Goal: Information Seeking & Learning: Learn about a topic

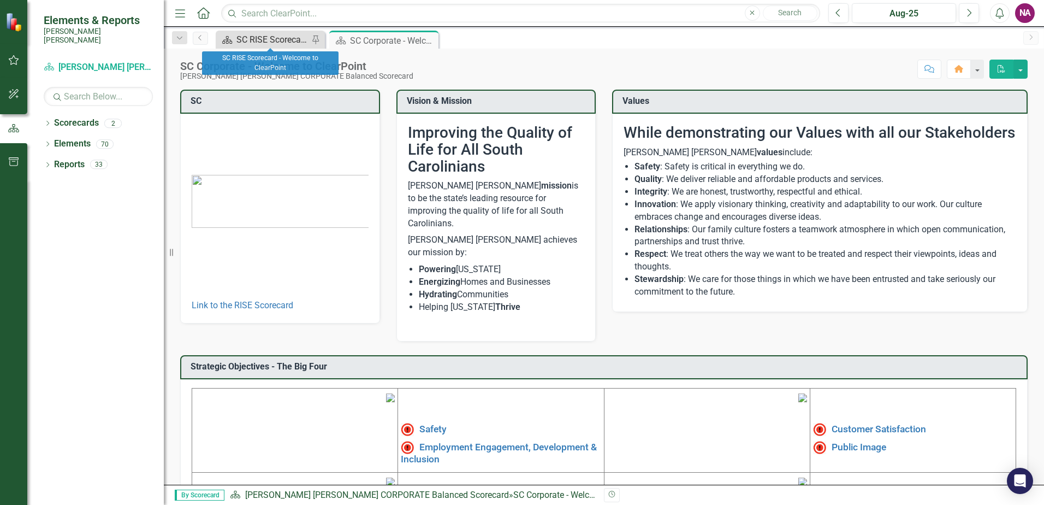
click at [254, 42] on div "SC RISE Scorecard - Welcome to ClearPoint" at bounding box center [273, 40] width 72 height 14
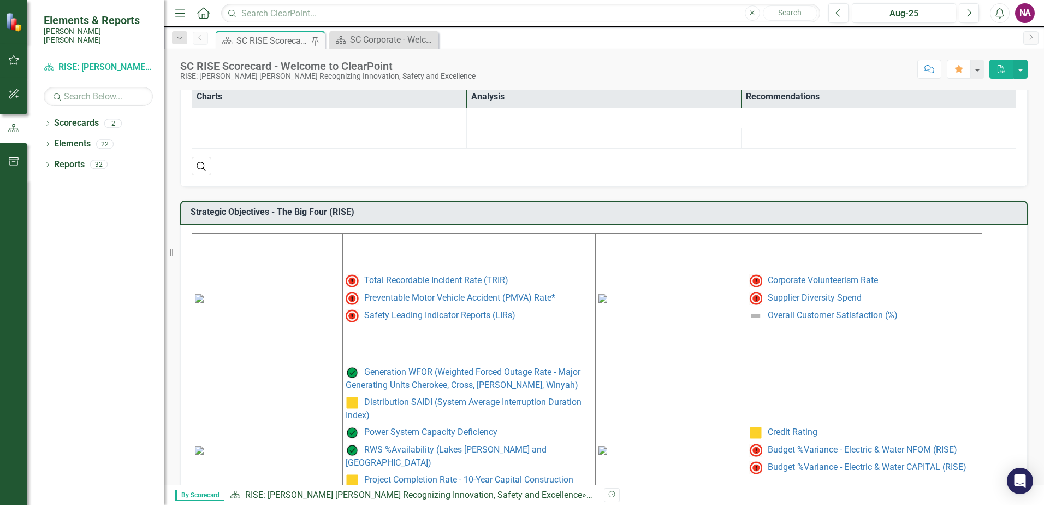
scroll to position [328, 0]
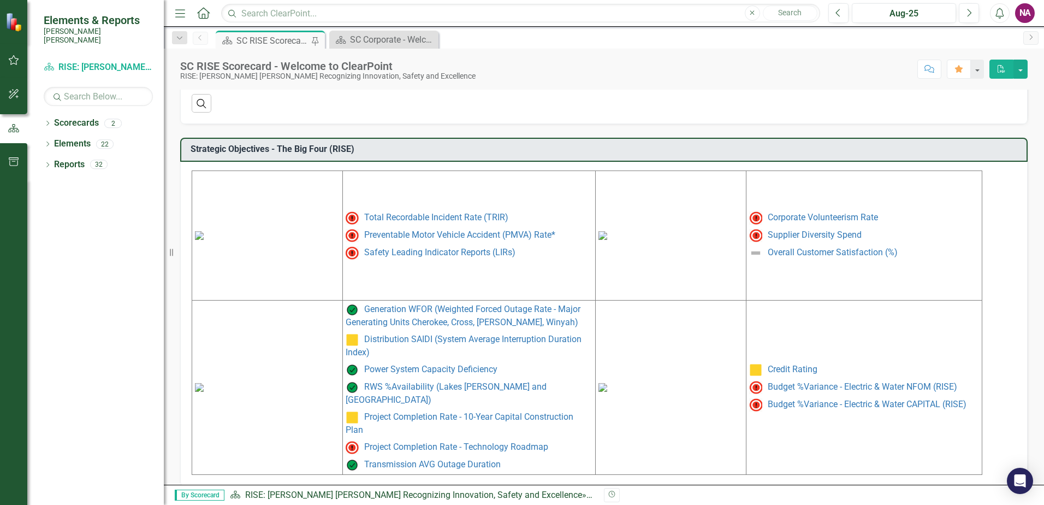
click at [204, 240] on img at bounding box center [199, 235] width 9 height 9
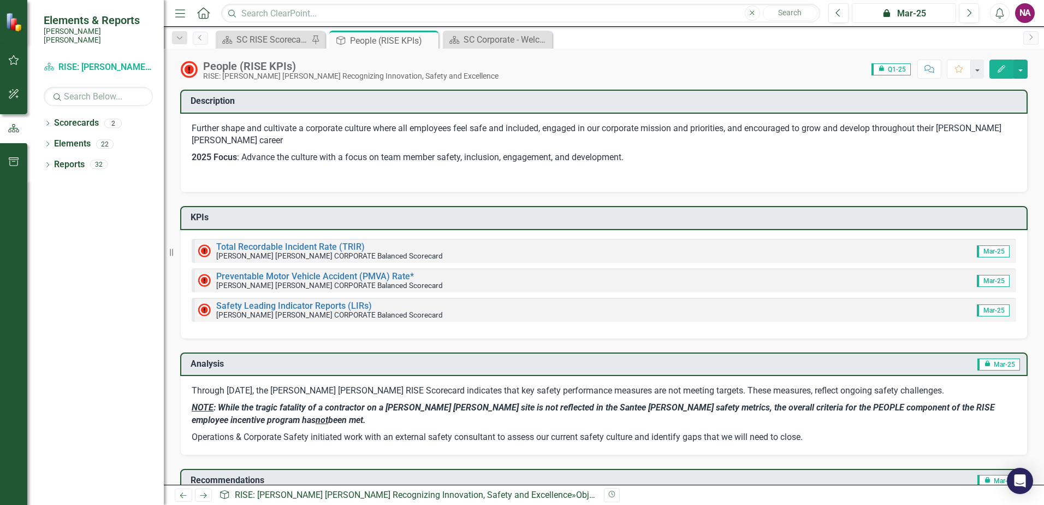
click at [899, 13] on div "icon.lock Mar-25" at bounding box center [904, 13] width 97 height 13
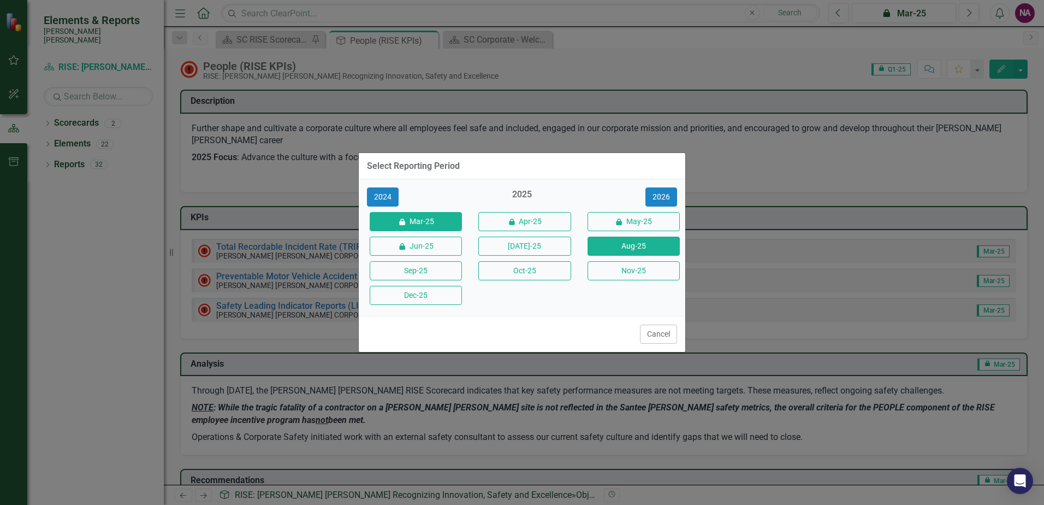
click at [616, 253] on button "Aug-25" at bounding box center [634, 246] width 92 height 19
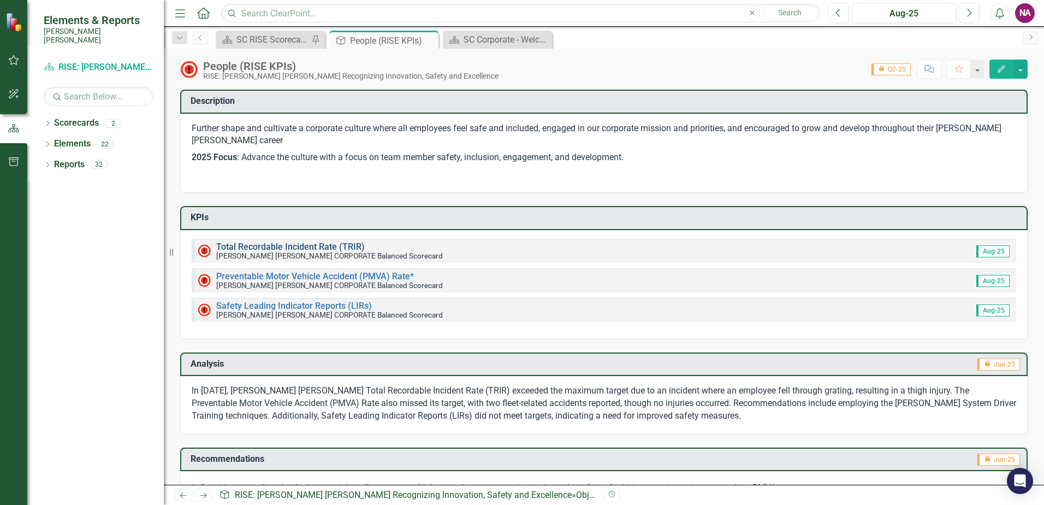
click at [326, 247] on link "Total Recordable Incident Rate (TRIR)" at bounding box center [290, 246] width 149 height 10
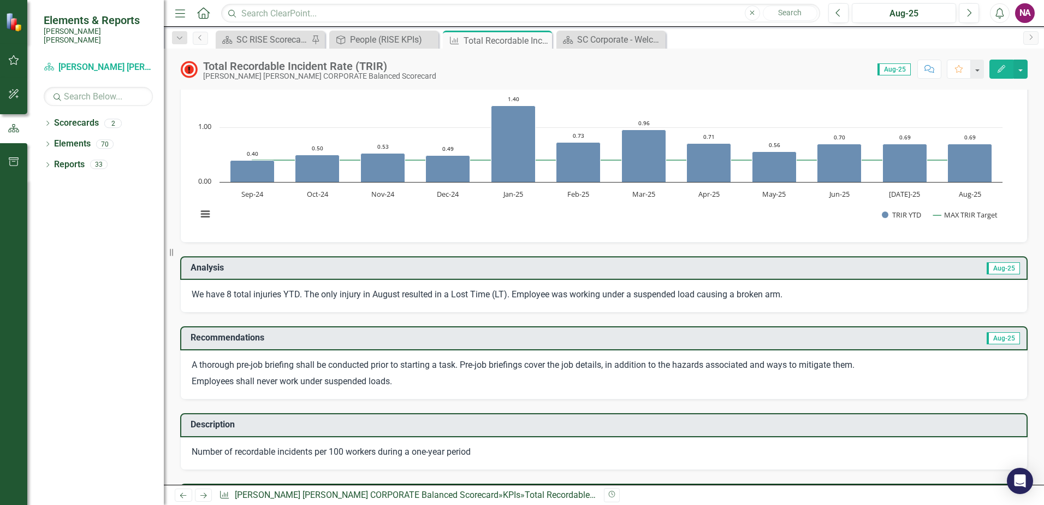
scroll to position [55, 0]
click at [279, 43] on div "SC RISE Scorecard - Welcome to ClearPoint" at bounding box center [273, 40] width 72 height 14
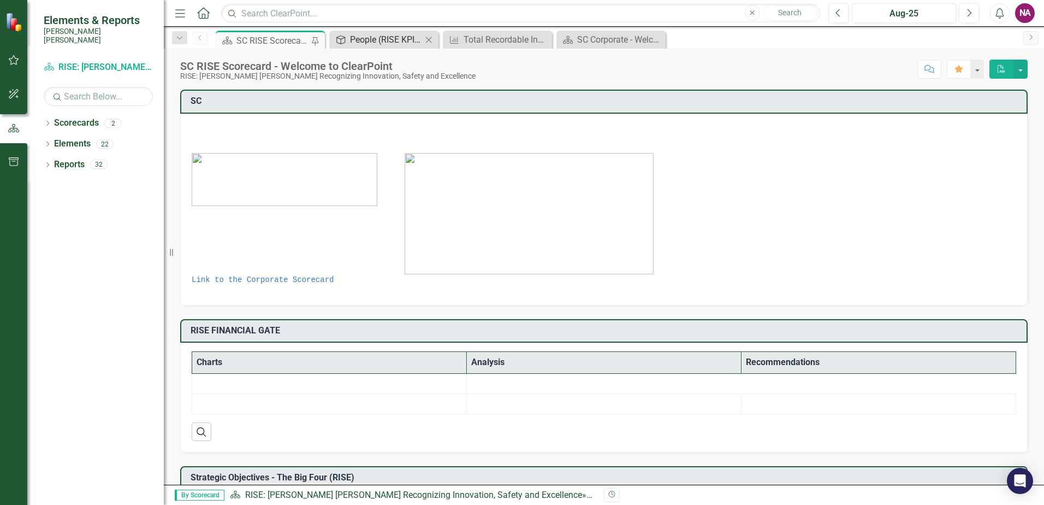
click at [346, 38] on icon "Objective" at bounding box center [340, 40] width 11 height 9
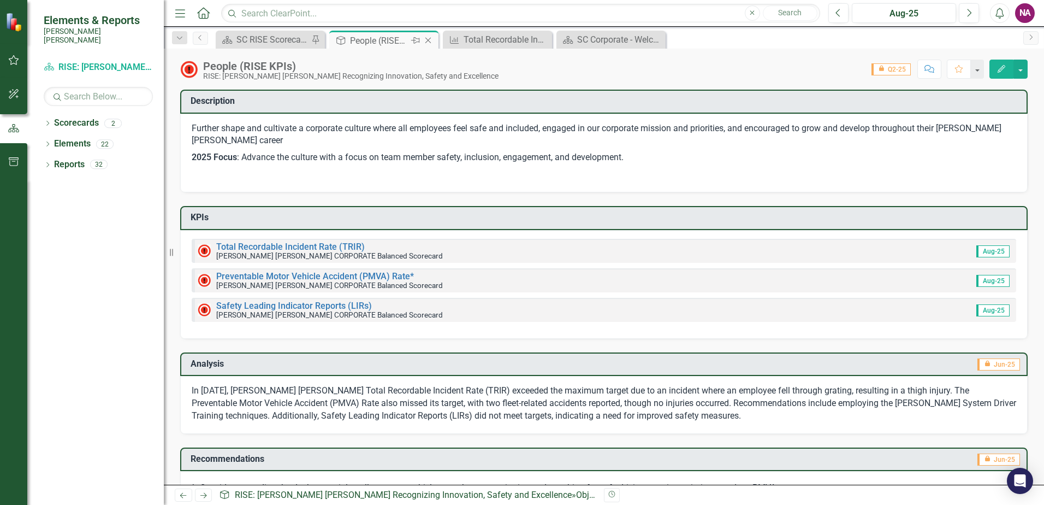
click at [428, 39] on icon "Close" at bounding box center [428, 40] width 11 height 9
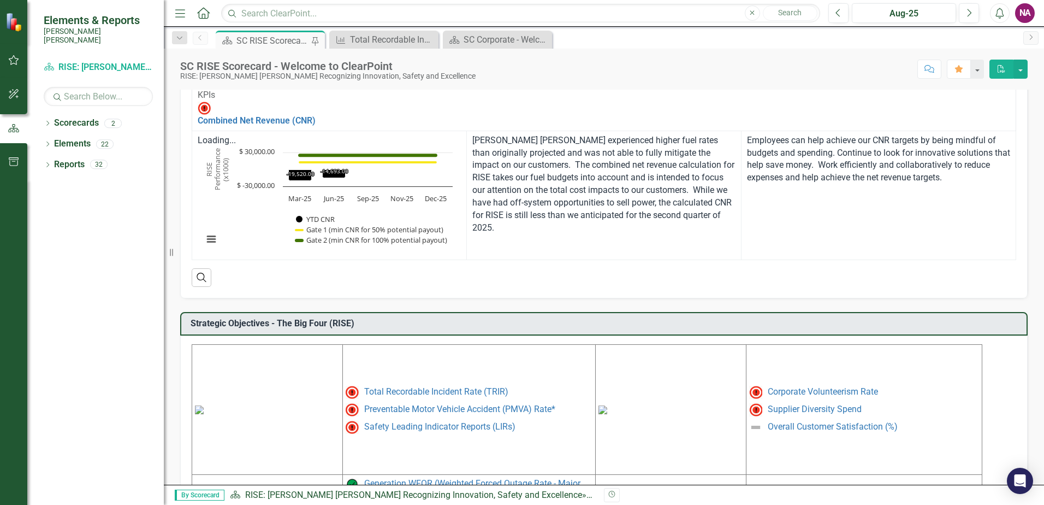
scroll to position [382, 0]
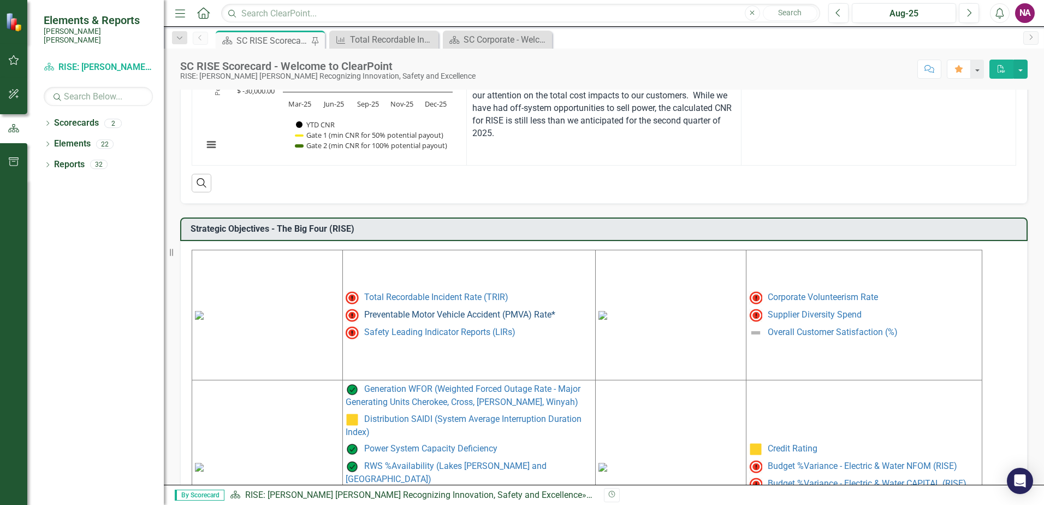
click at [452, 309] on link "Preventable Motor Vehicle Accident (PMVA) Rate*" at bounding box center [459, 314] width 191 height 10
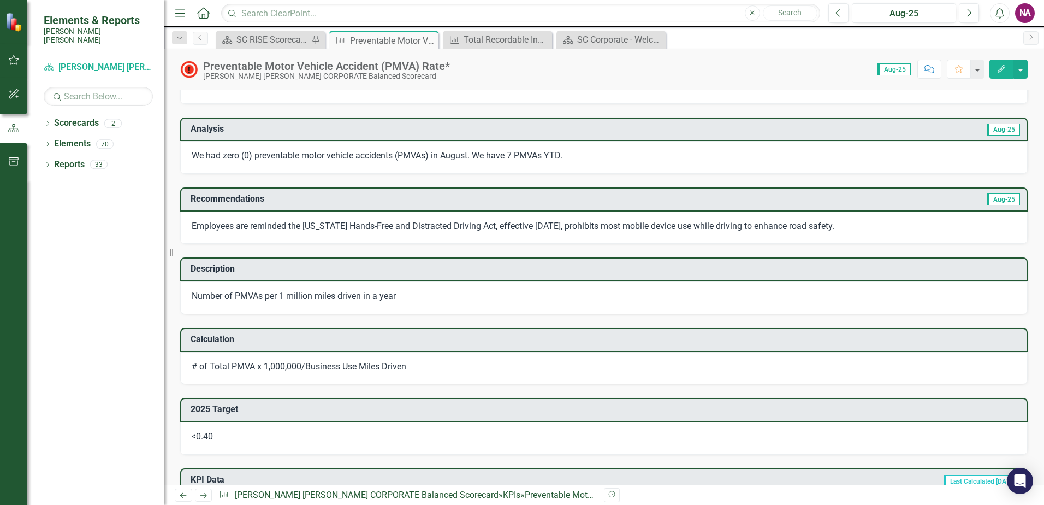
scroll to position [218, 0]
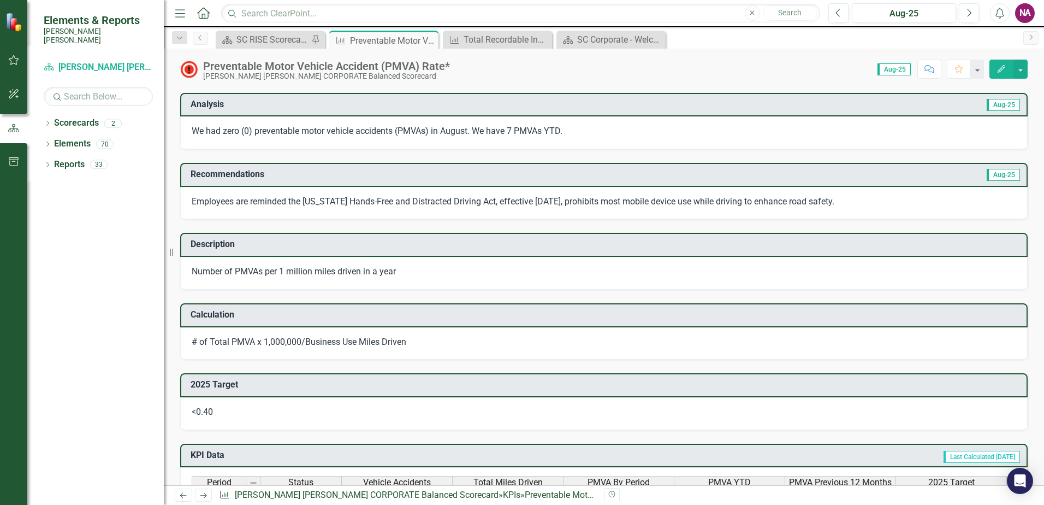
click at [488, 200] on p "Employees are reminded the [US_STATE] Hands-Free and Distracted Driving Act, ef…" at bounding box center [604, 202] width 825 height 13
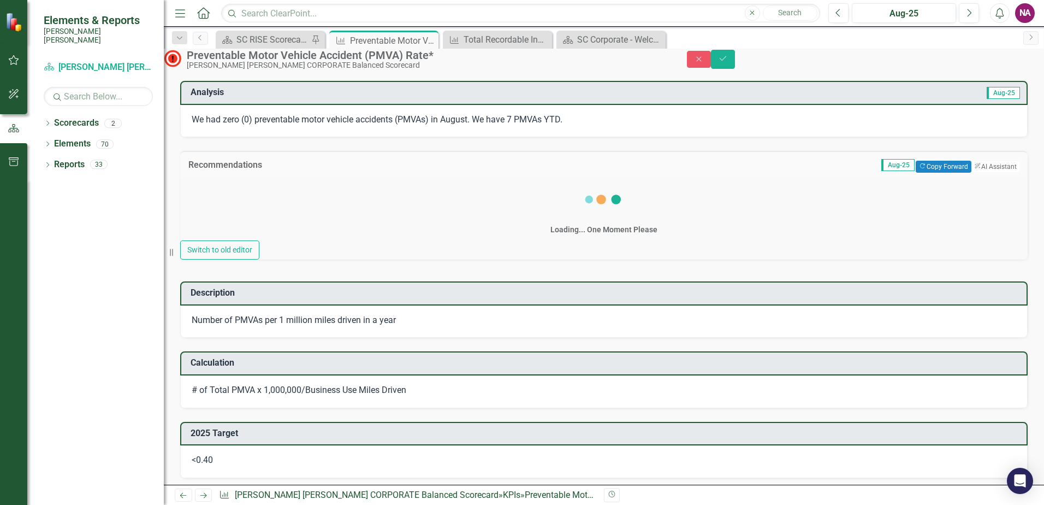
click at [488, 200] on div "Loading... One Moment Please" at bounding box center [604, 209] width 848 height 63
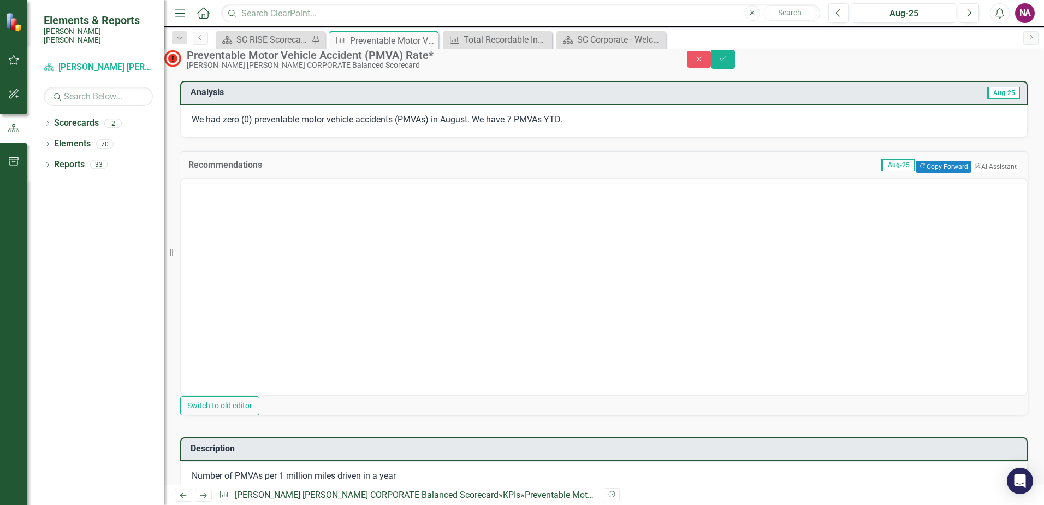
scroll to position [0, 0]
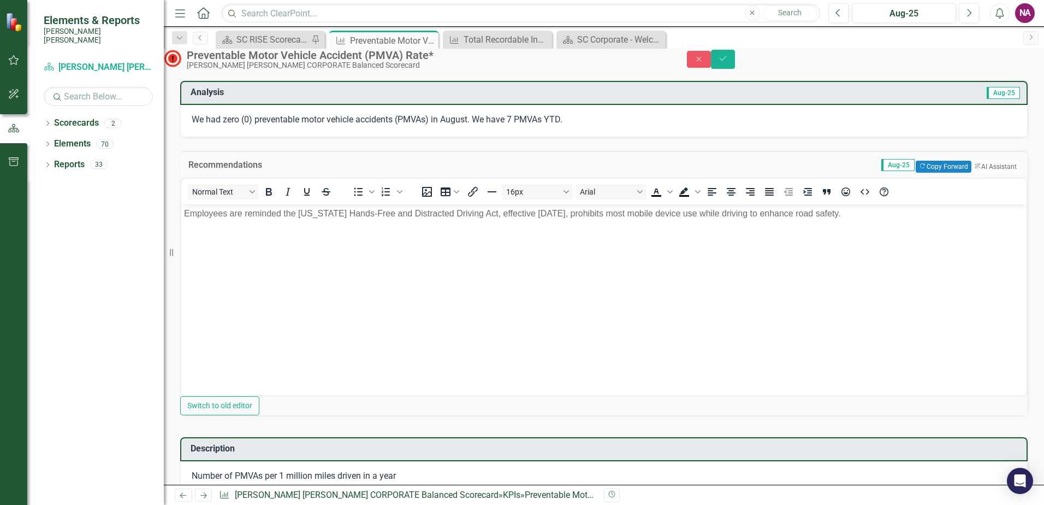
click at [396, 215] on p "Employees are reminded the [US_STATE] Hands-Free and Distracted Driving Act, ef…" at bounding box center [604, 213] width 840 height 13
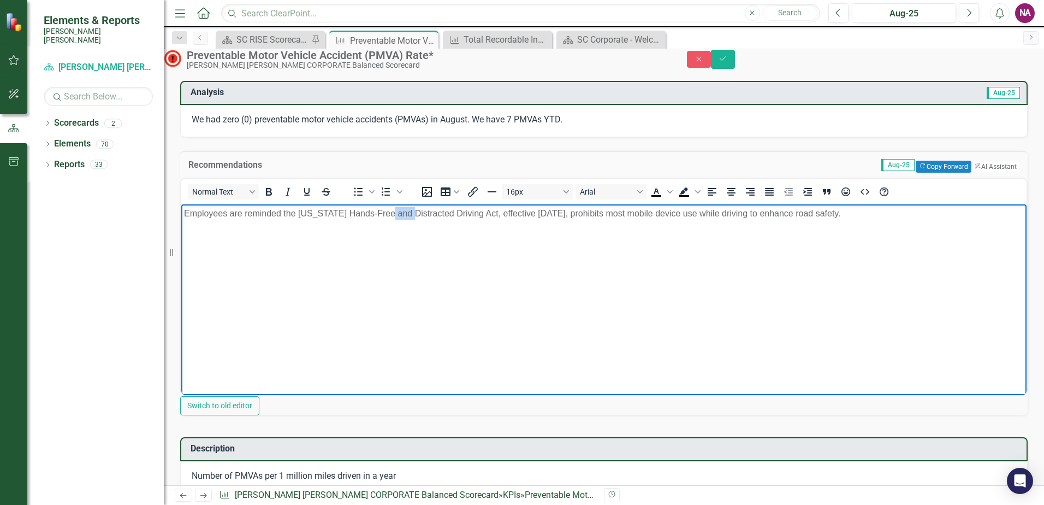
click at [396, 215] on p "Employees are reminded the [US_STATE] Hands-Free and Distracted Driving Act, ef…" at bounding box center [604, 213] width 840 height 13
copy p "Employees are reminded the [US_STATE] Hands-Free and Distracted Driving Act, ef…"
click at [556, 262] on body "Employees are reminded the [US_STATE] Hands-Free and Distracted Driving Act, ef…" at bounding box center [604, 286] width 846 height 164
click at [711, 66] on button "Close" at bounding box center [699, 59] width 24 height 17
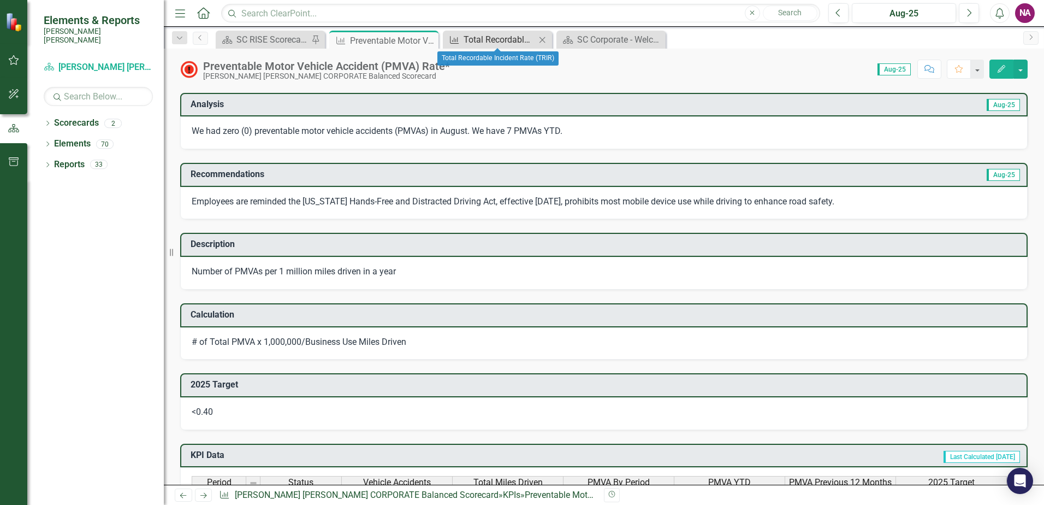
click at [508, 35] on div "Total Recordable Incident Rate (TRIR)" at bounding box center [500, 40] width 72 height 14
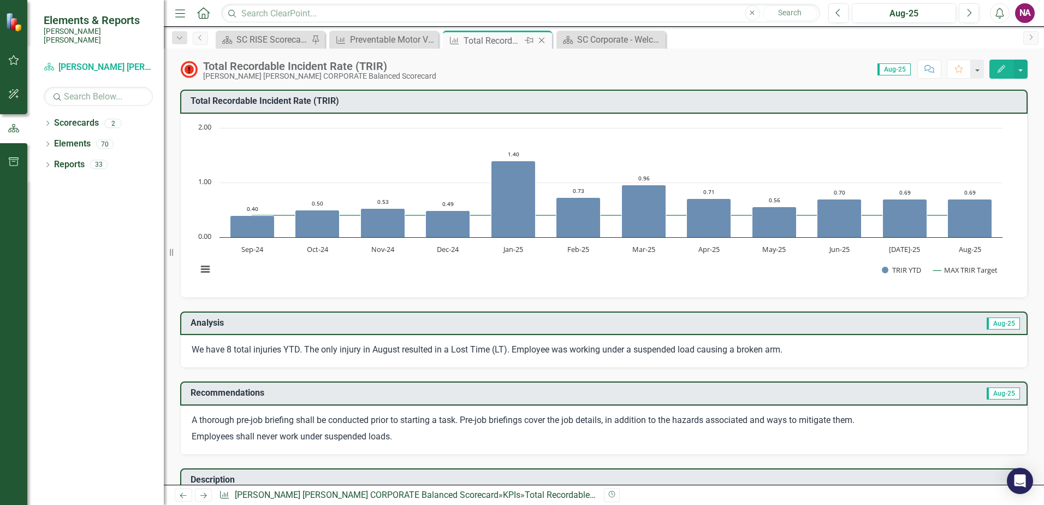
click at [542, 42] on icon "Close" at bounding box center [541, 40] width 11 height 9
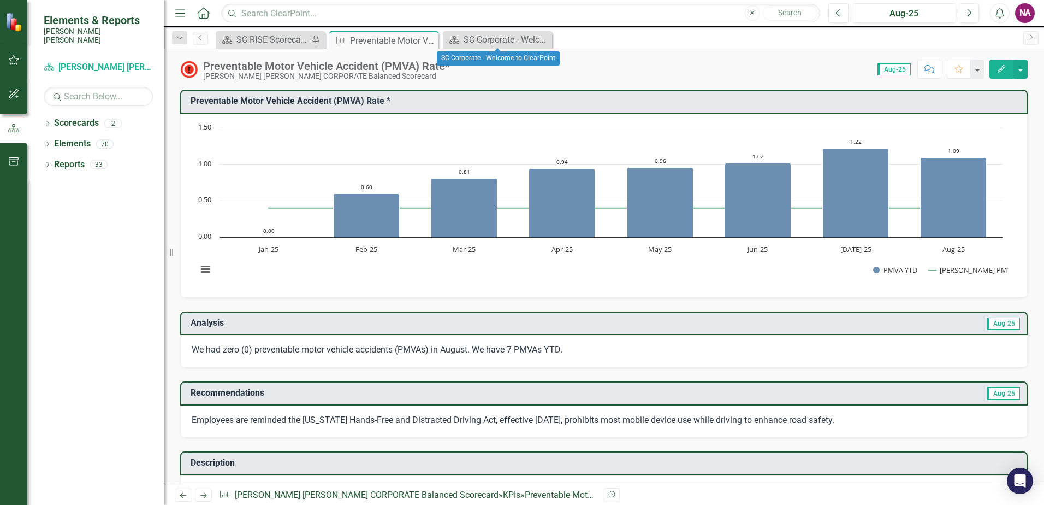
drag, startPoint x: 540, startPoint y: 42, endPoint x: 516, endPoint y: 40, distance: 24.7
click at [0, 0] on icon at bounding box center [0, 0] width 0 height 0
drag, startPoint x: 428, startPoint y: 40, endPoint x: 357, endPoint y: 39, distance: 71.6
click at [0, 0] on icon "Close" at bounding box center [0, 0] width 0 height 0
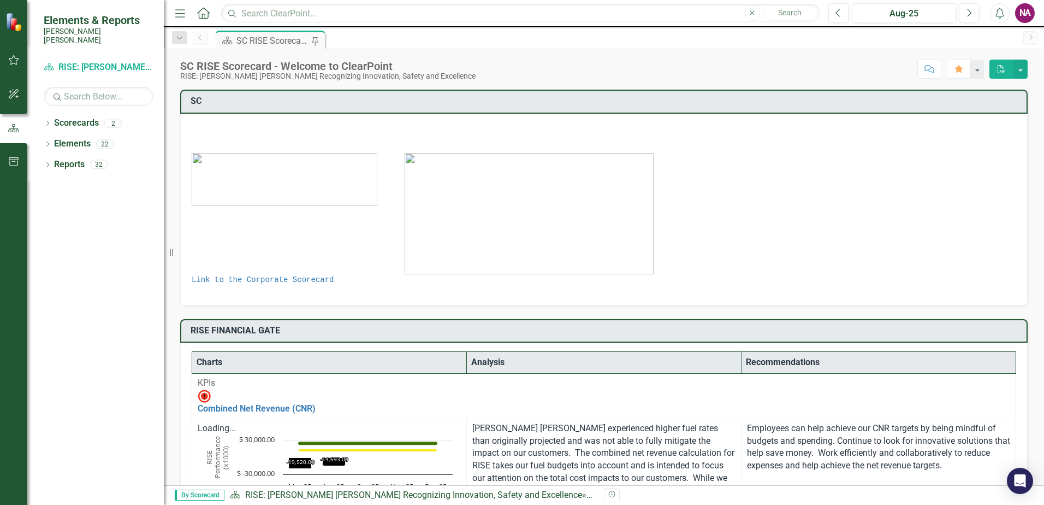
click at [286, 38] on div "SC RISE Scorecard - Welcome to ClearPoint" at bounding box center [273, 41] width 72 height 14
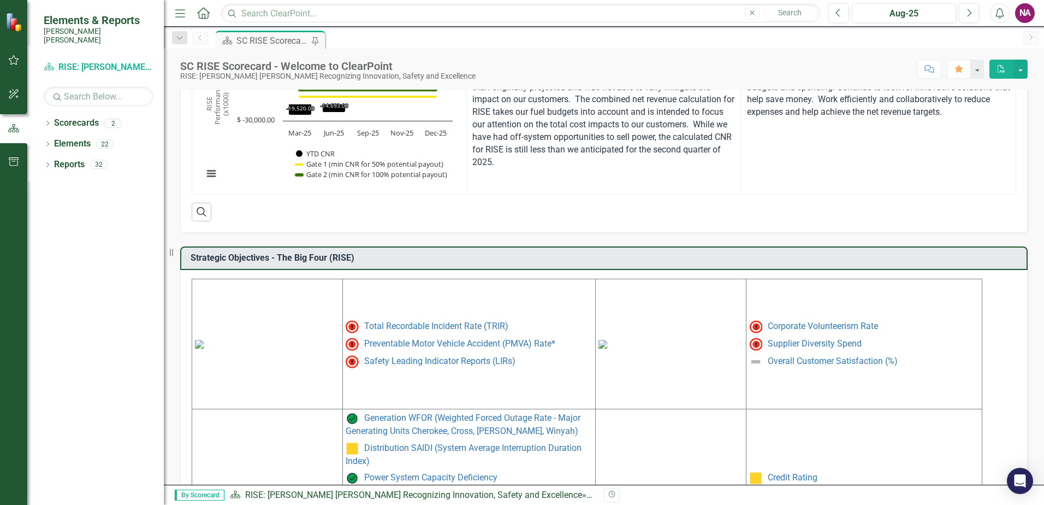
scroll to position [446, 0]
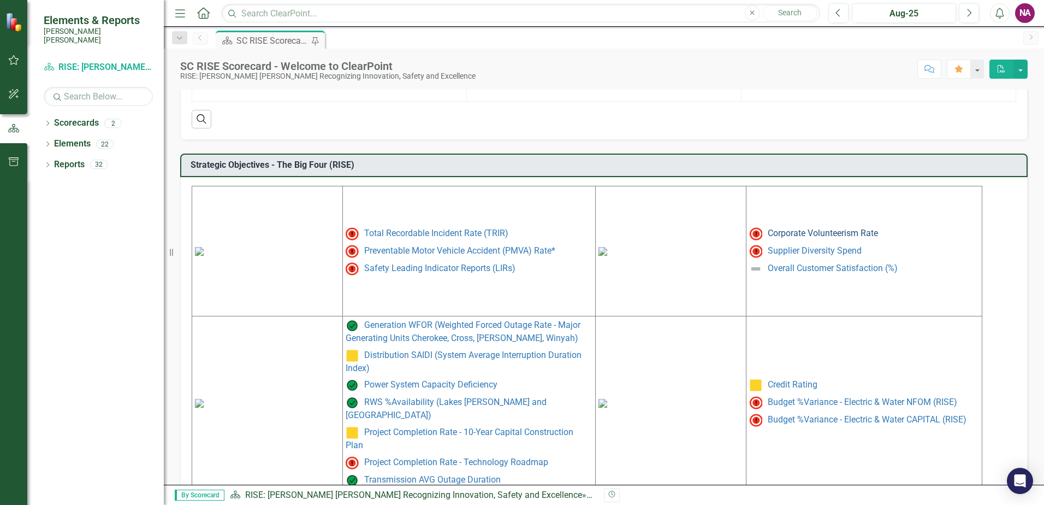
click at [829, 228] on link "Corporate Volunteerism Rate" at bounding box center [823, 233] width 110 height 10
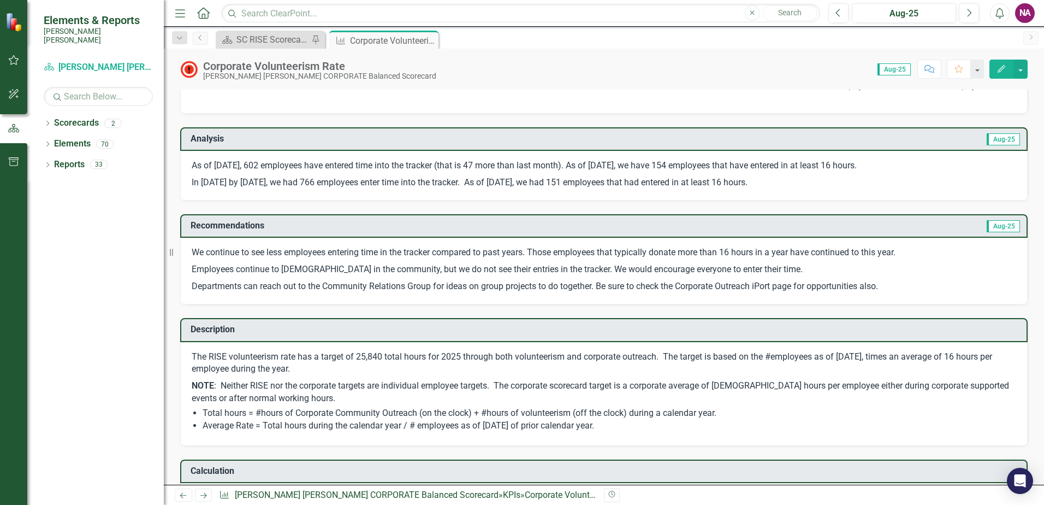
scroll to position [218, 0]
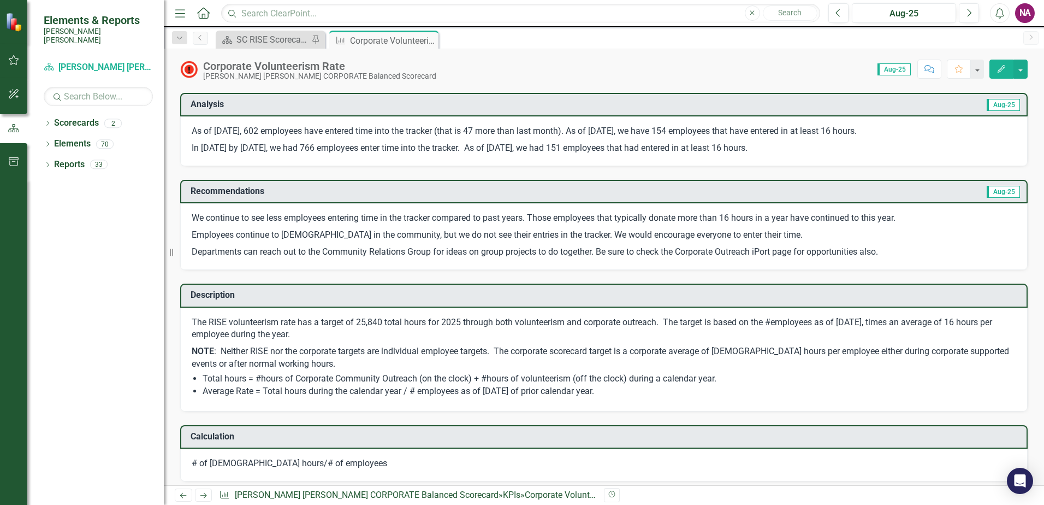
click at [546, 215] on p "We continue to see less employees entering time in the tracker compared to past…" at bounding box center [604, 219] width 825 height 15
click at [257, 219] on p "We continue to see less employees entering time in the tracker compared to past…" at bounding box center [604, 219] width 825 height 15
click at [194, 217] on p "We continue to see less employees entering time in the tracker compared to past…" at bounding box center [604, 219] width 825 height 15
click at [204, 216] on p "We continue to see less employees entering time in the tracker compared to past…" at bounding box center [604, 219] width 825 height 15
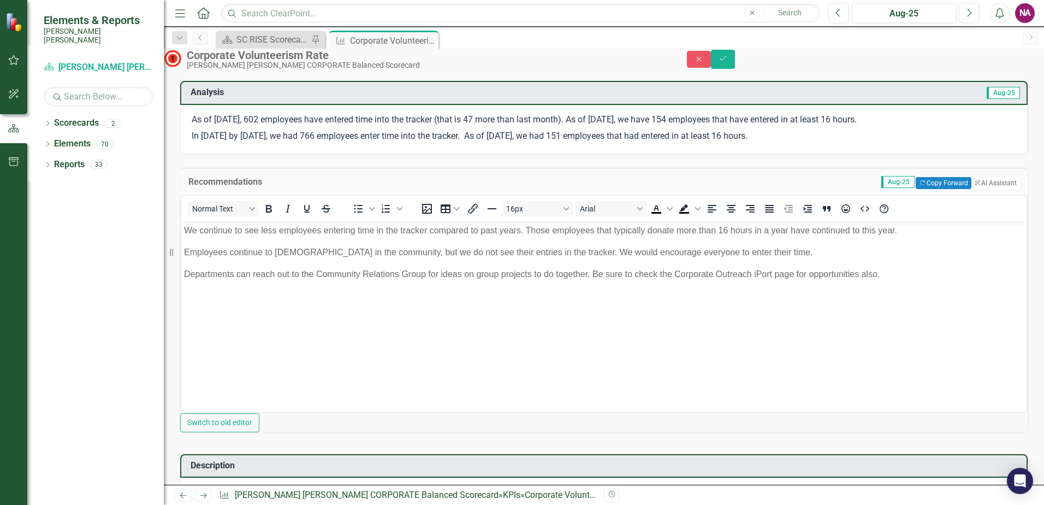
scroll to position [0, 0]
click at [491, 230] on p "We continue to see less employees entering time in the tracker compared to past…" at bounding box center [604, 229] width 840 height 13
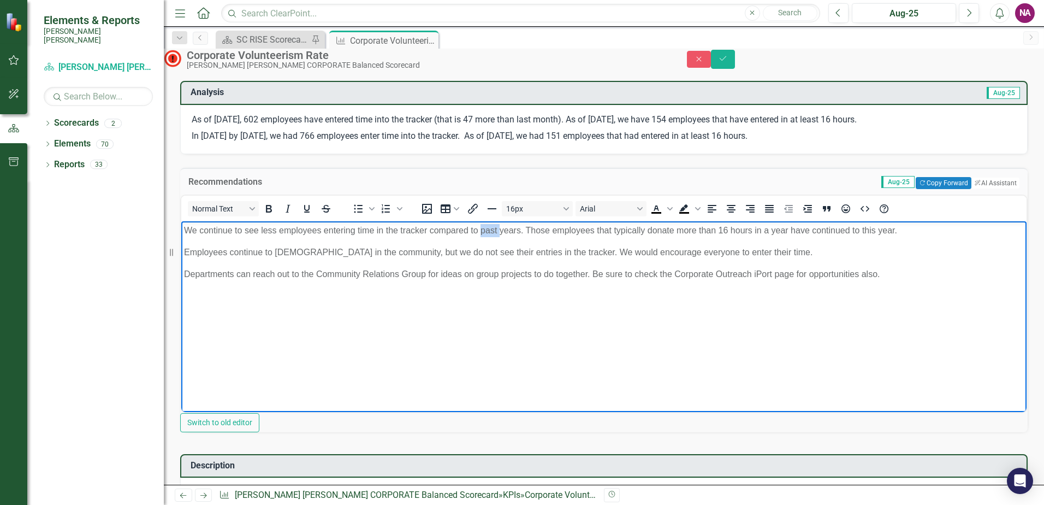
click at [491, 230] on p "We continue to see less employees entering time in the tracker compared to past…" at bounding box center [604, 229] width 840 height 13
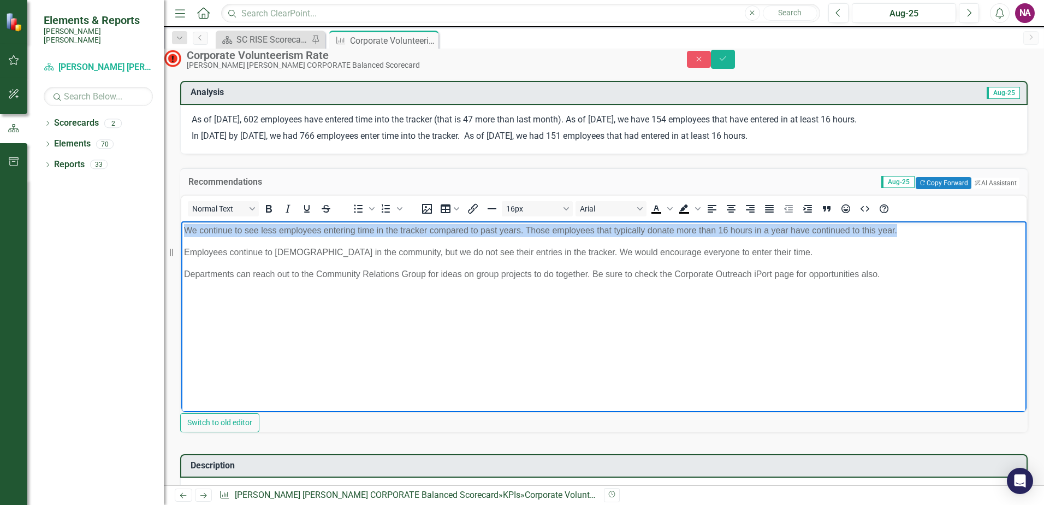
click at [491, 230] on p "We continue to see less employees entering time in the tracker compared to past…" at bounding box center [604, 229] width 840 height 13
copy p "We continue to see less employees entering time in the tracker compared to past…"
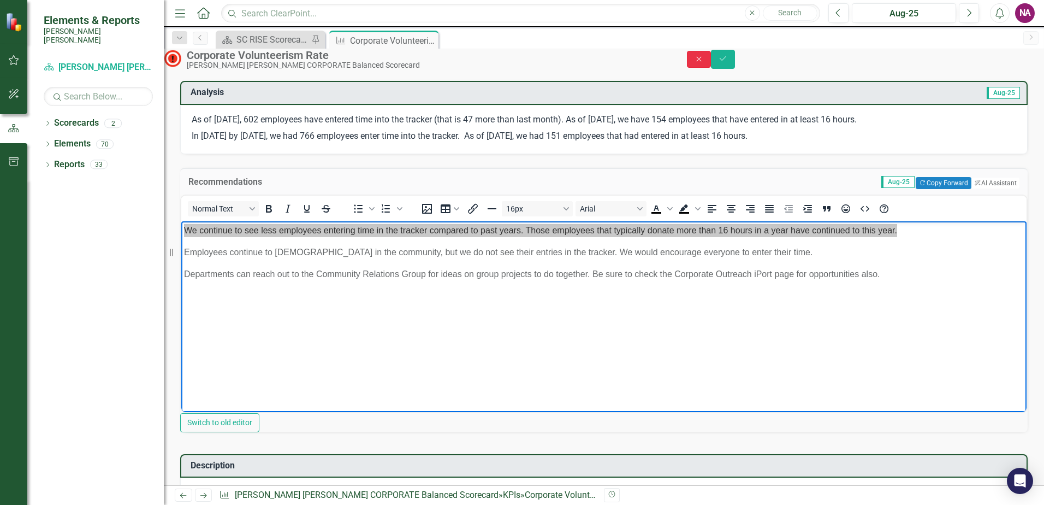
drag, startPoint x: 986, startPoint y: 57, endPoint x: 852, endPoint y: 160, distance: 168.7
click at [711, 57] on button "Close" at bounding box center [699, 59] width 24 height 17
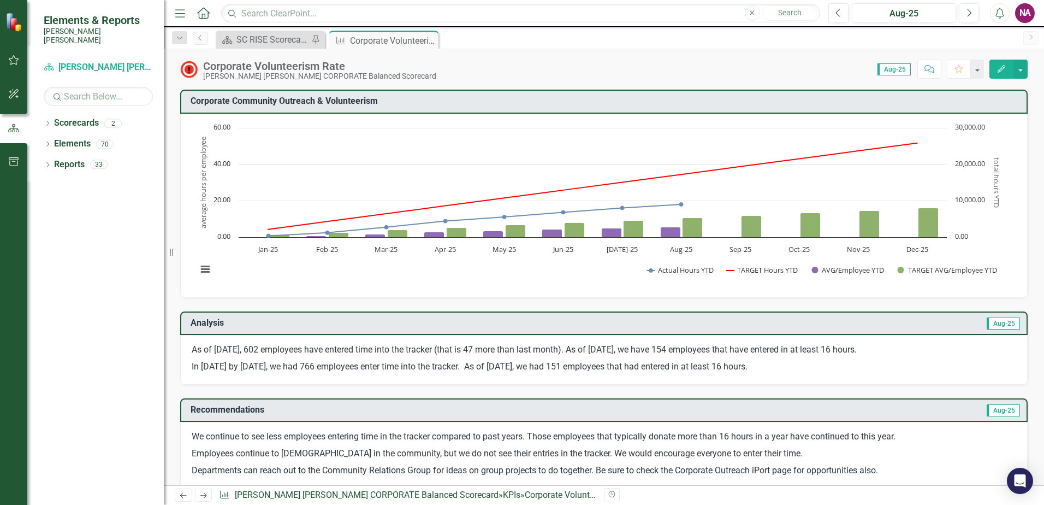
click at [0, 0] on icon "Close" at bounding box center [0, 0] width 0 height 0
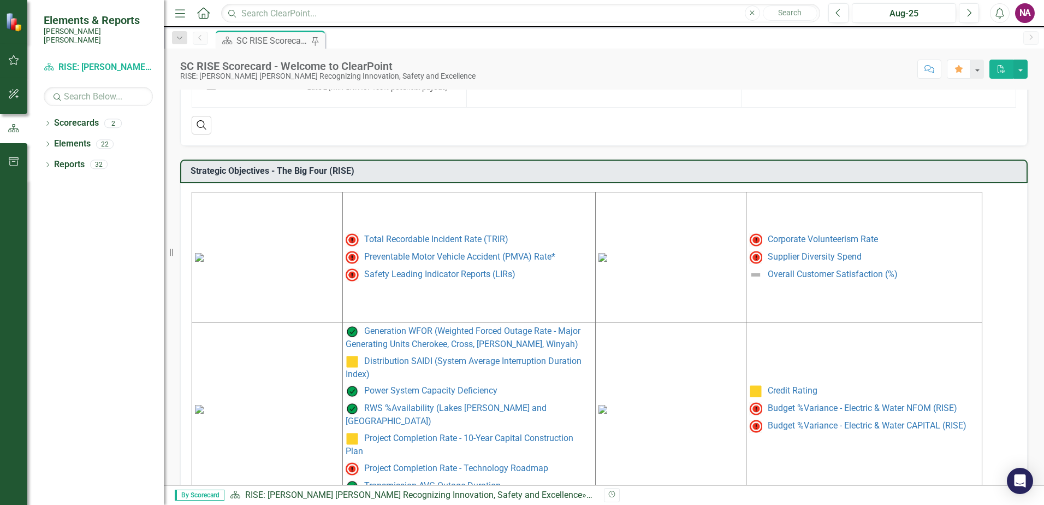
scroll to position [446, 0]
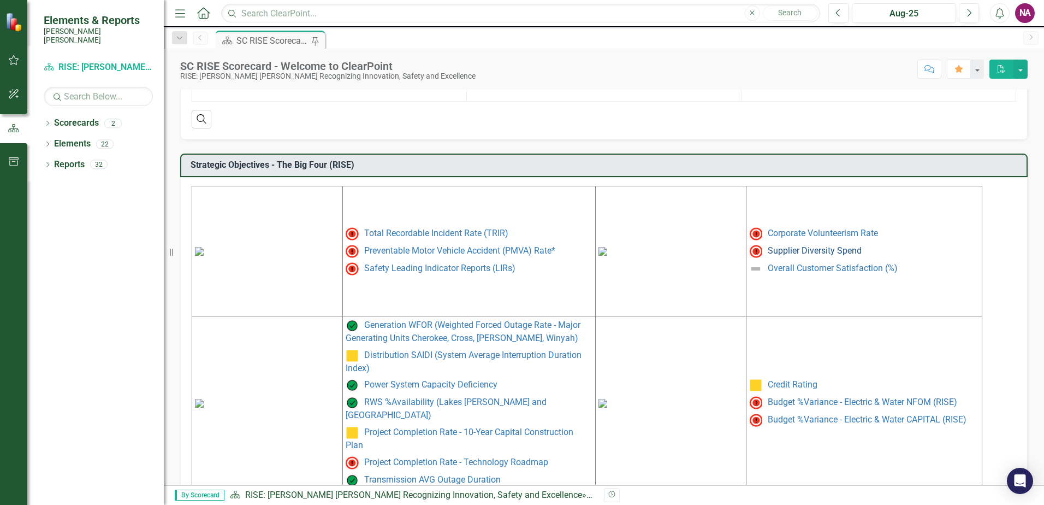
click at [814, 245] on link "Supplier Diversity Spend" at bounding box center [815, 250] width 94 height 10
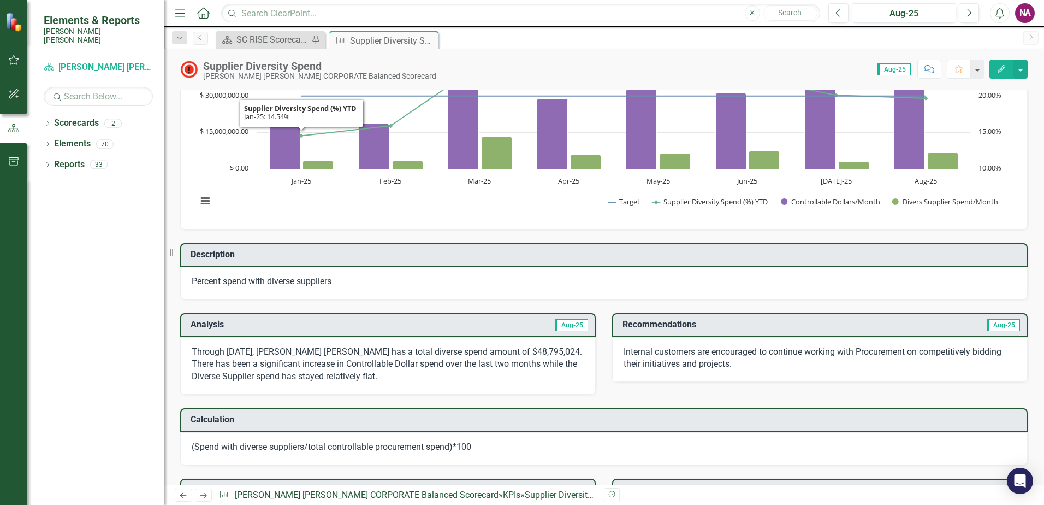
scroll to position [273, 0]
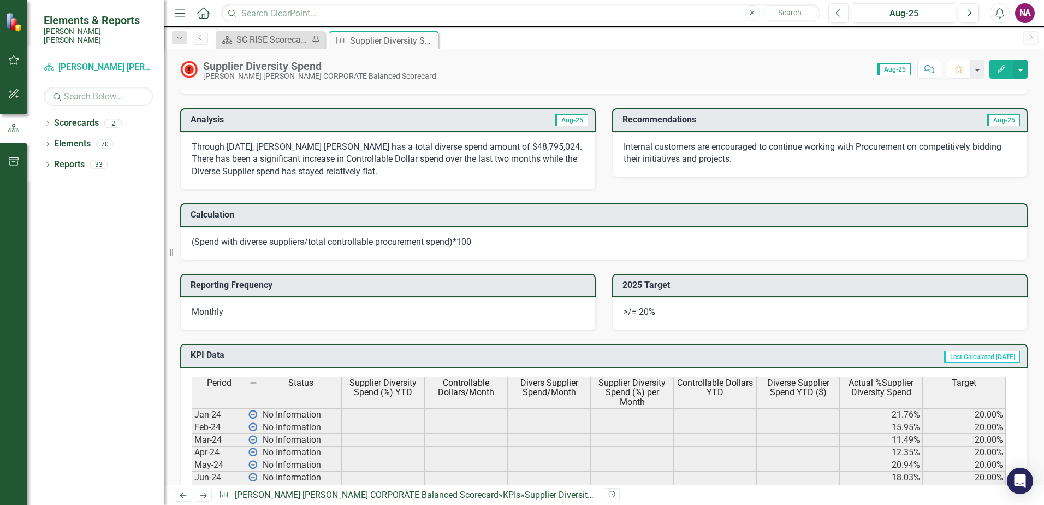
click at [366, 156] on p "Through [DATE], [PERSON_NAME] [PERSON_NAME] has a total diverse spend amount of…" at bounding box center [388, 160] width 393 height 38
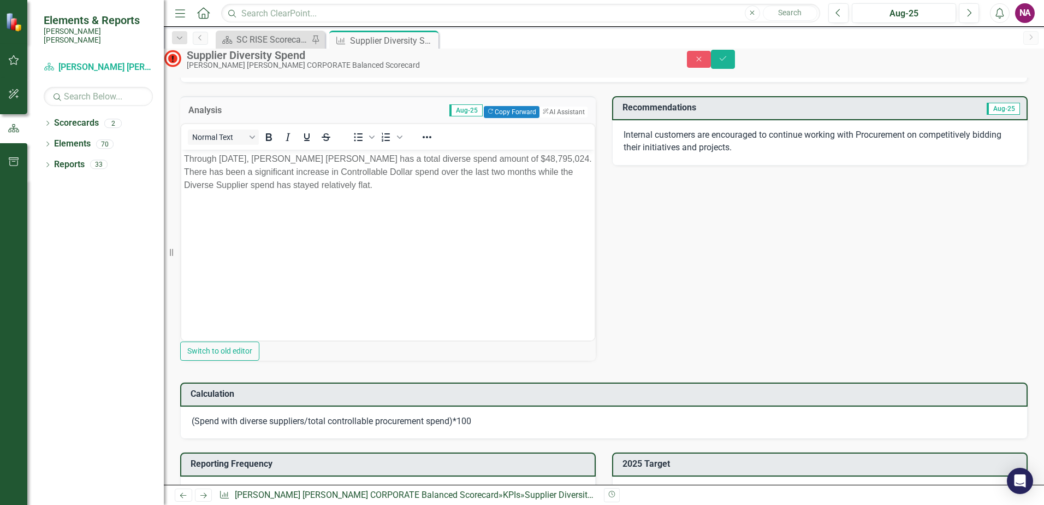
scroll to position [0, 0]
click at [472, 169] on p "Through [DATE], [PERSON_NAME] [PERSON_NAME] has a total diverse spend amount of…" at bounding box center [388, 171] width 408 height 39
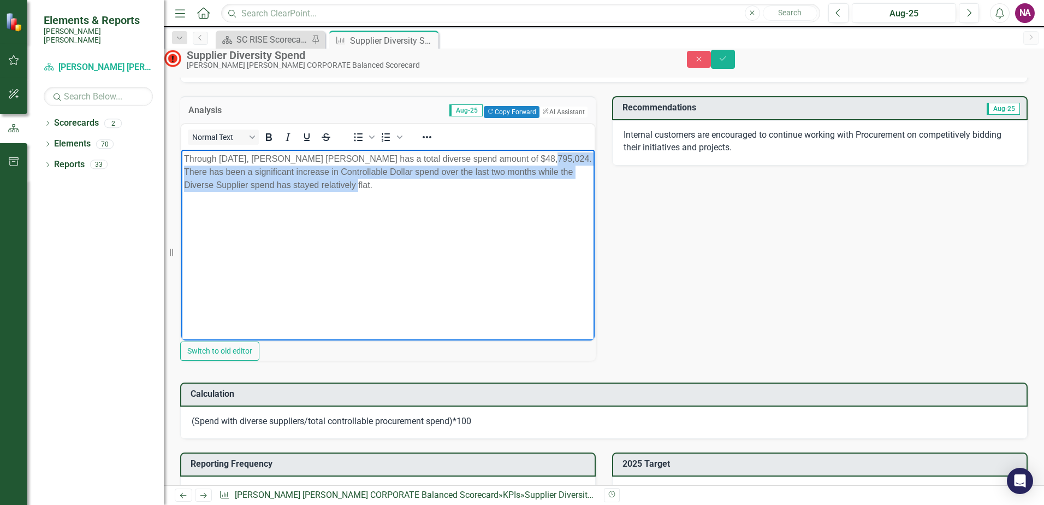
drag, startPoint x: 525, startPoint y: 157, endPoint x: 549, endPoint y: 190, distance: 39.9
click at [549, 190] on p "Through [DATE], [PERSON_NAME] [PERSON_NAME] has a total diverse spend amount of…" at bounding box center [388, 171] width 408 height 39
copy p "There has been a significant increase in Controllable Dollar spend over the las…"
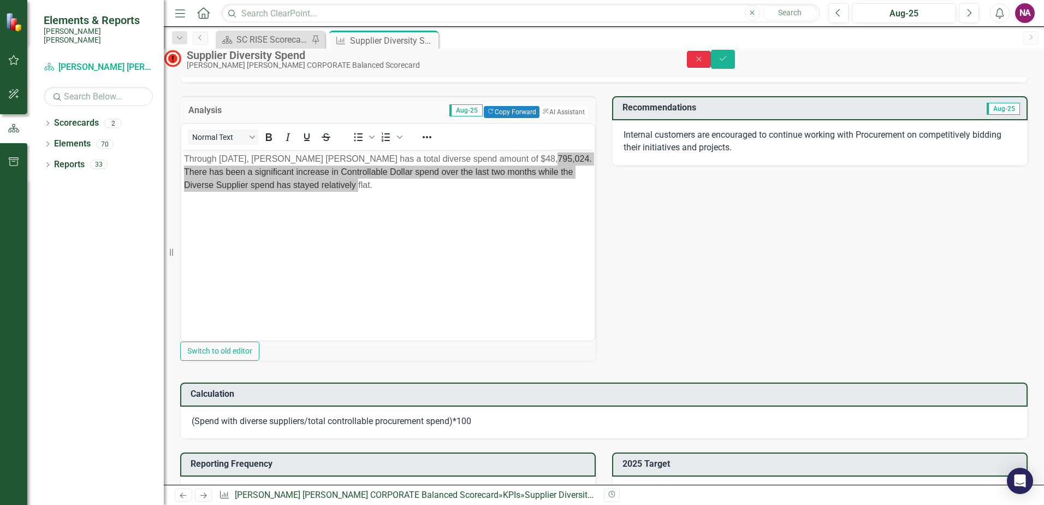
click at [704, 63] on icon "Close" at bounding box center [699, 59] width 10 height 8
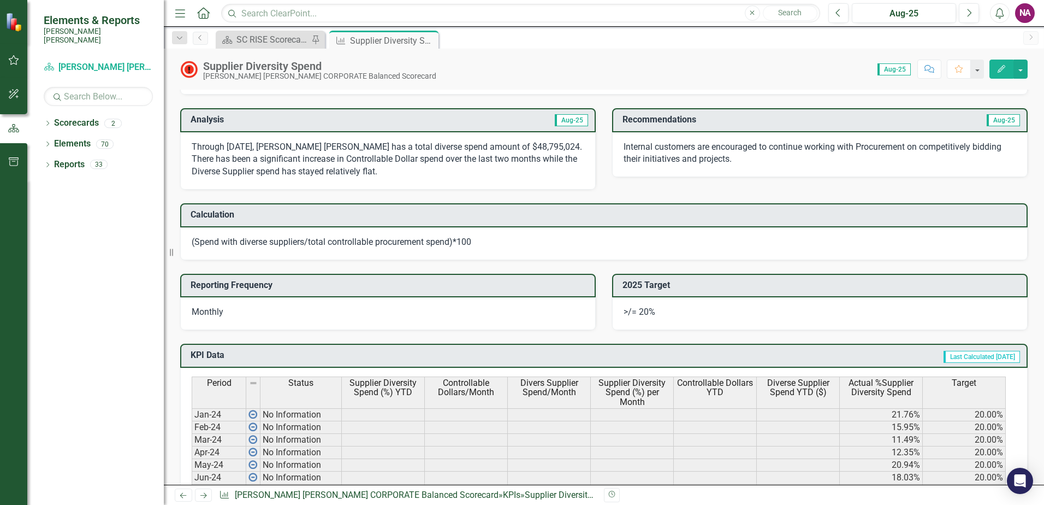
drag, startPoint x: 433, startPoint y: 42, endPoint x: 382, endPoint y: 43, distance: 50.8
click at [0, 0] on icon "Close" at bounding box center [0, 0] width 0 height 0
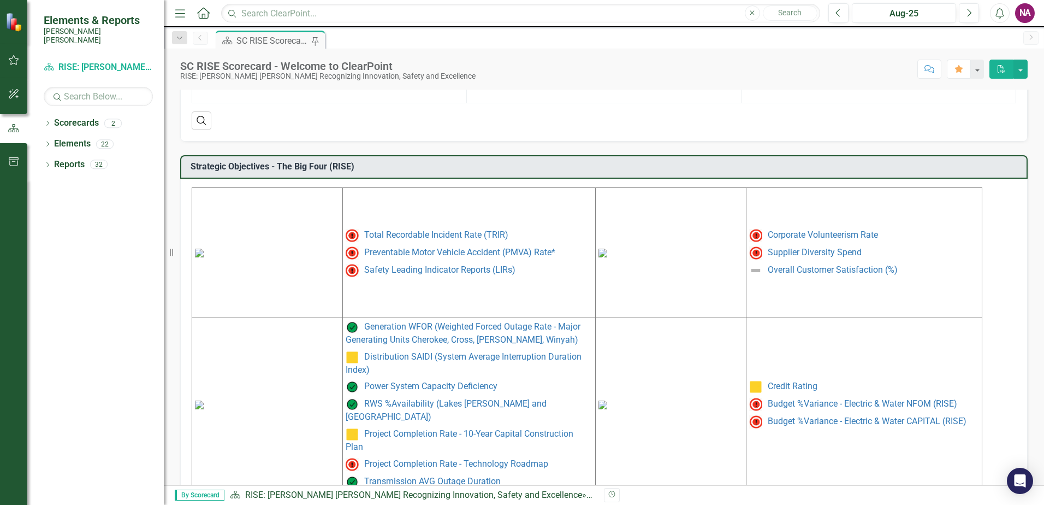
scroll to position [446, 0]
click at [204, 399] on img at bounding box center [199, 403] width 9 height 9
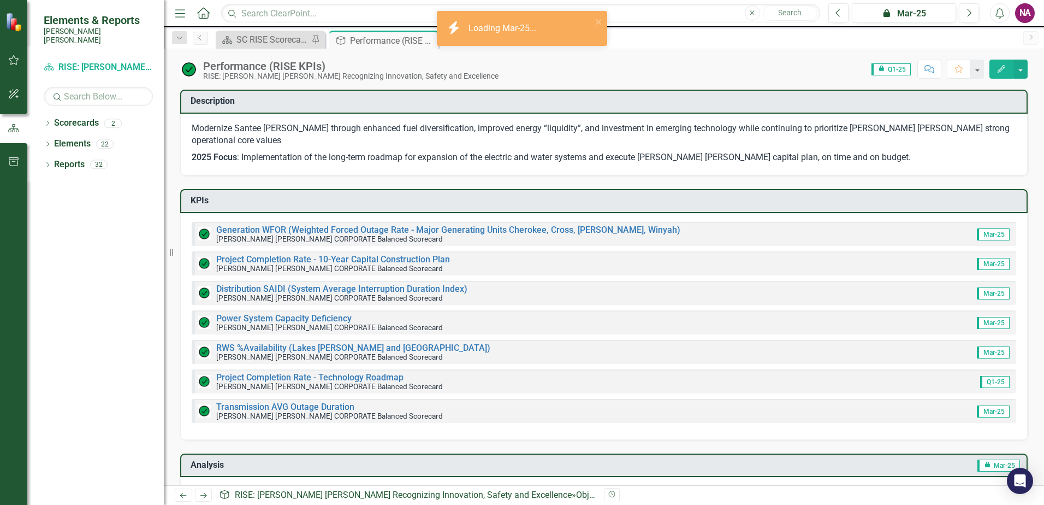
click at [896, 67] on span "icon.lock Q1-25" at bounding box center [891, 69] width 39 height 12
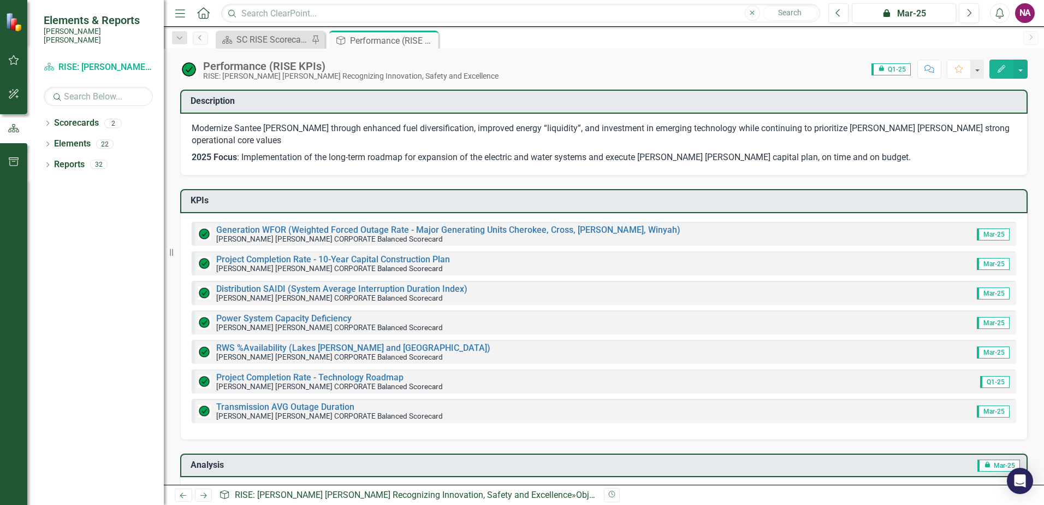
click at [896, 67] on span "icon.lock Q1-25" at bounding box center [891, 69] width 39 height 12
click at [896, 69] on span "icon.lock Q1-25" at bounding box center [891, 69] width 39 height 12
click at [886, 67] on span "icon.lock Q1-25" at bounding box center [891, 69] width 39 height 12
click at [995, 228] on span "Mar-25" at bounding box center [993, 234] width 33 height 12
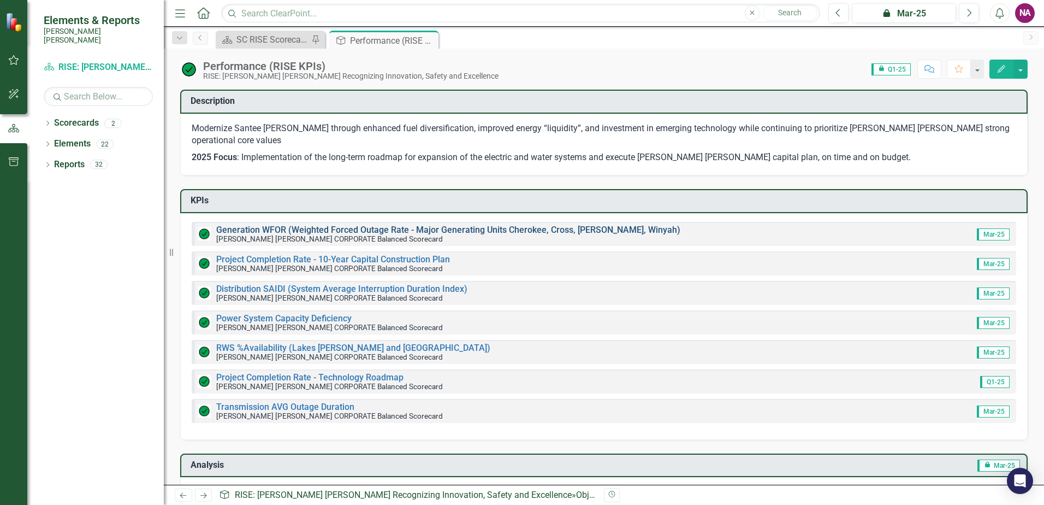
click at [376, 225] on link "Generation WFOR (Weighted Forced Outage Rate - Major Generating Units Cherokee,…" at bounding box center [448, 230] width 464 height 10
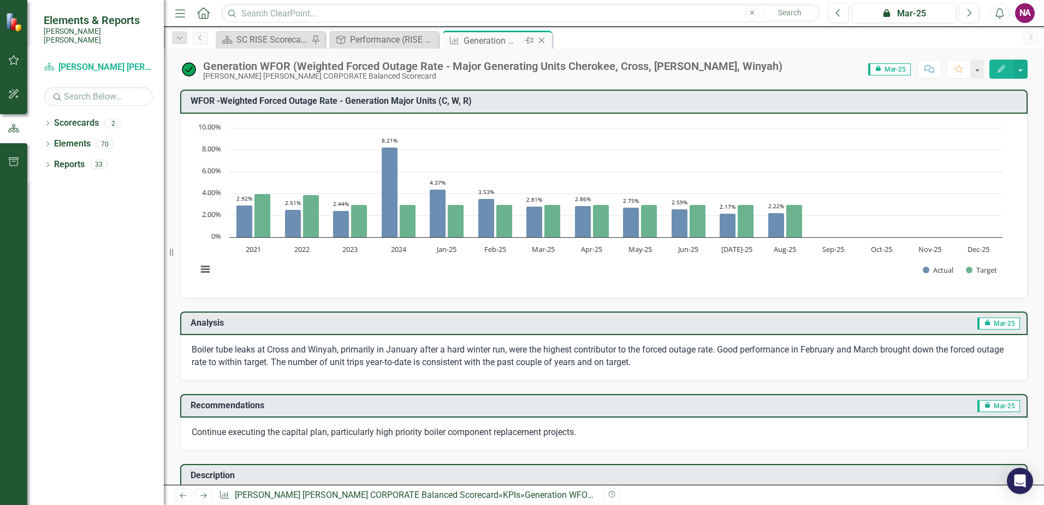
click at [544, 41] on icon "Close" at bounding box center [541, 40] width 11 height 9
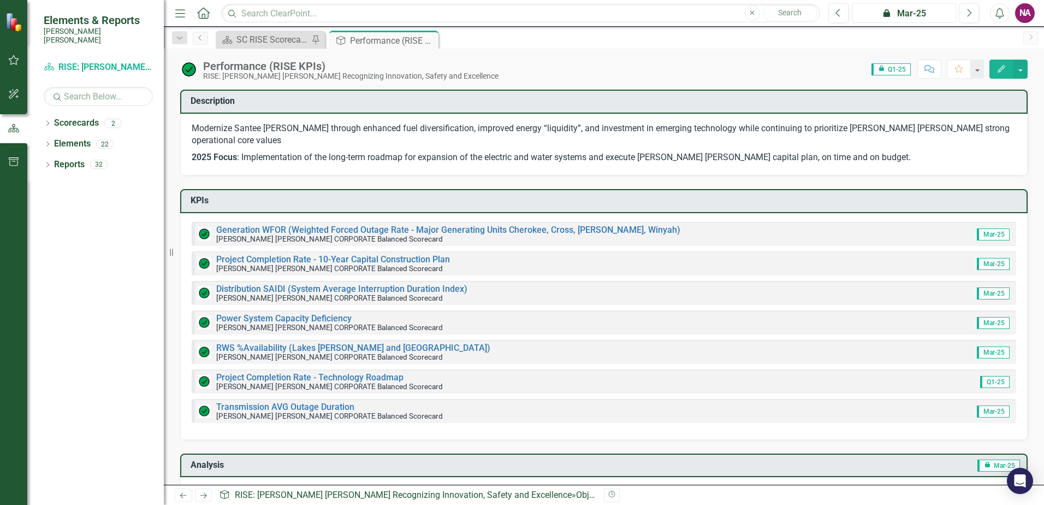
click at [931, 10] on div "icon.lock Mar-25" at bounding box center [904, 13] width 97 height 13
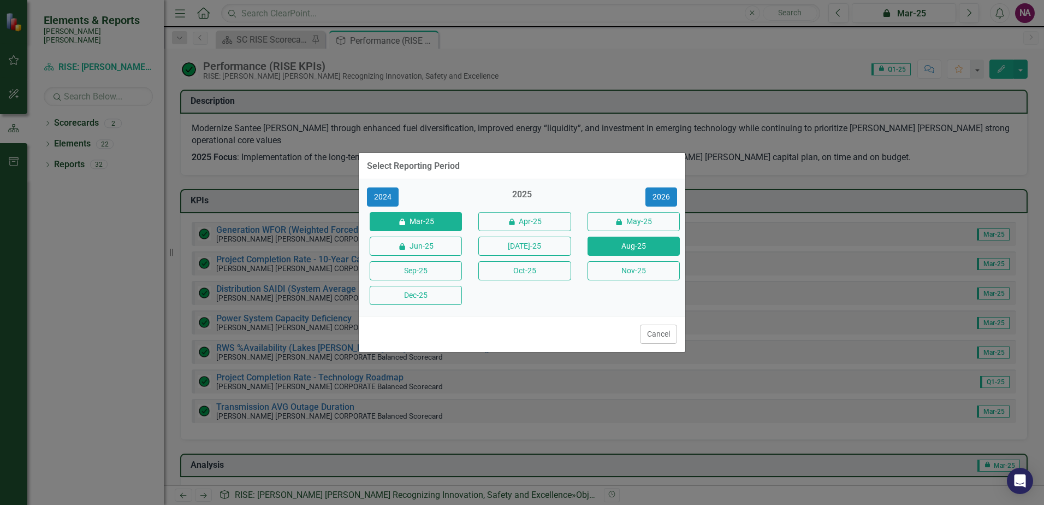
click at [641, 246] on button "Aug-25" at bounding box center [634, 246] width 92 height 19
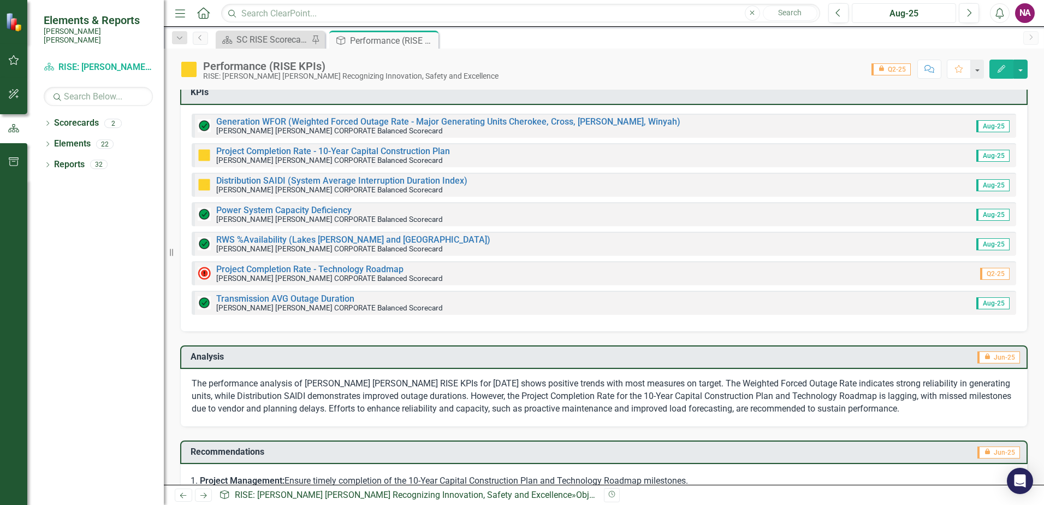
scroll to position [54, 0]
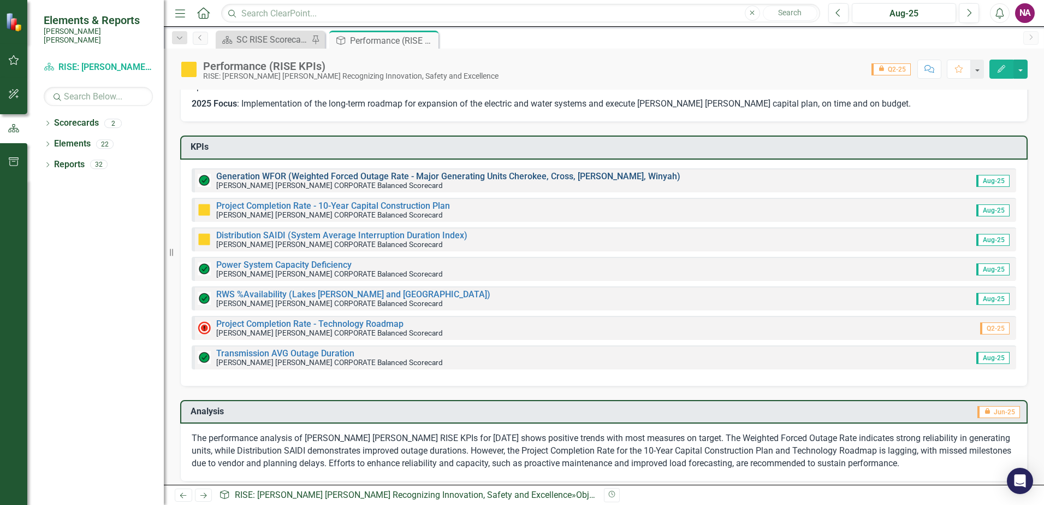
click at [463, 171] on link "Generation WFOR (Weighted Forced Outage Rate - Major Generating Units Cherokee,…" at bounding box center [448, 176] width 464 height 10
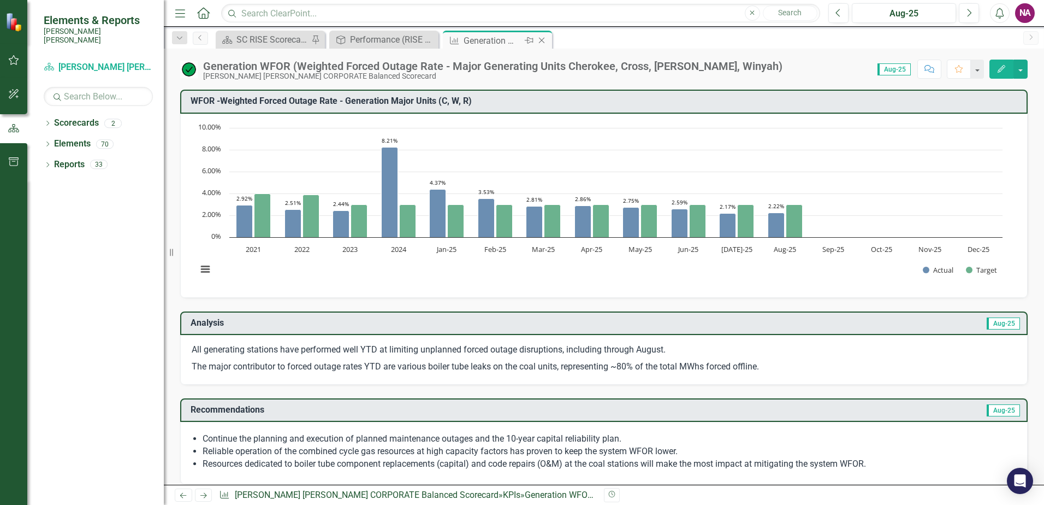
click at [542, 42] on icon "Close" at bounding box center [541, 40] width 11 height 9
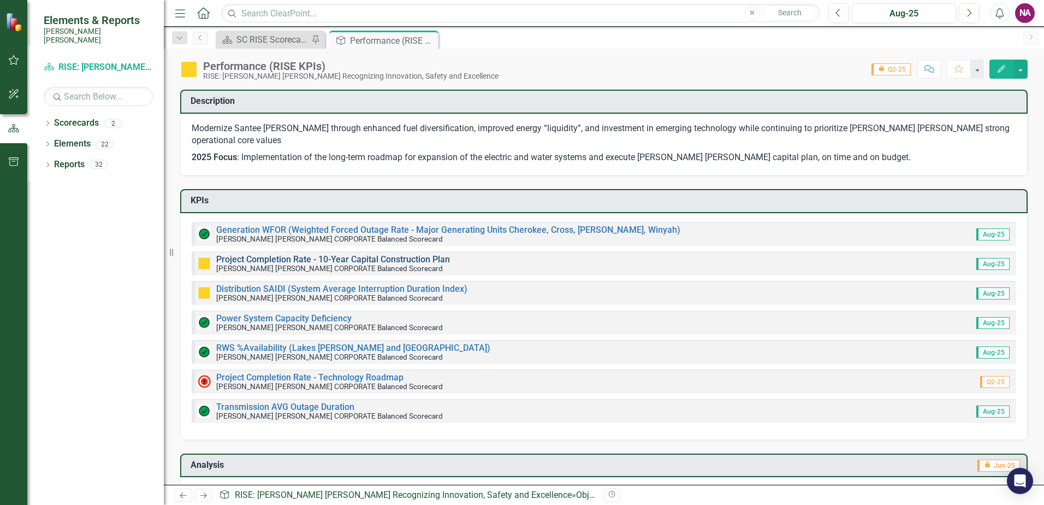
click at [398, 254] on link "Project Completion Rate - 10-Year Capital Construction Plan" at bounding box center [333, 259] width 234 height 10
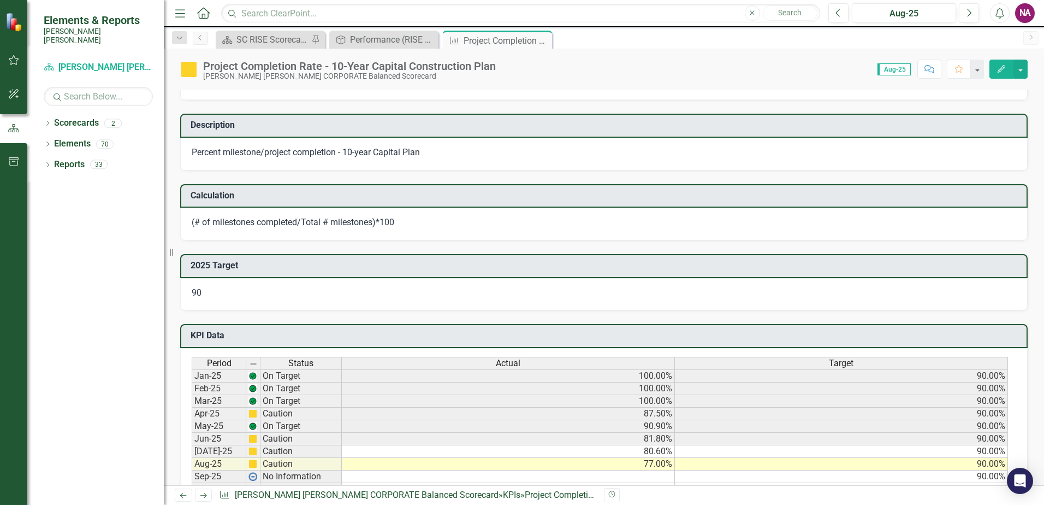
scroll to position [218, 0]
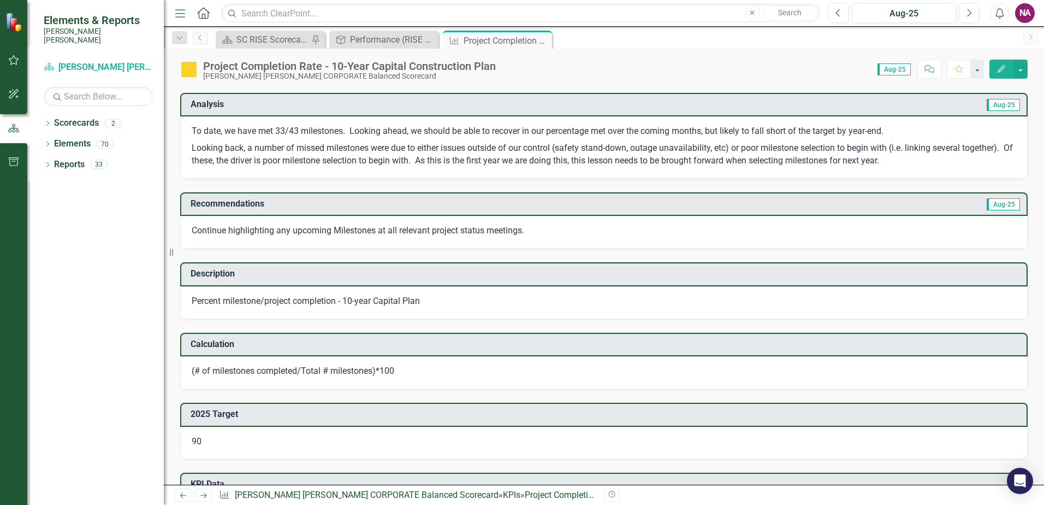
click at [391, 159] on p "Looking back, a number of missed milestones were due to either issues outside o…" at bounding box center [604, 153] width 825 height 27
click at [0, 0] on icon at bounding box center [0, 0] width 0 height 0
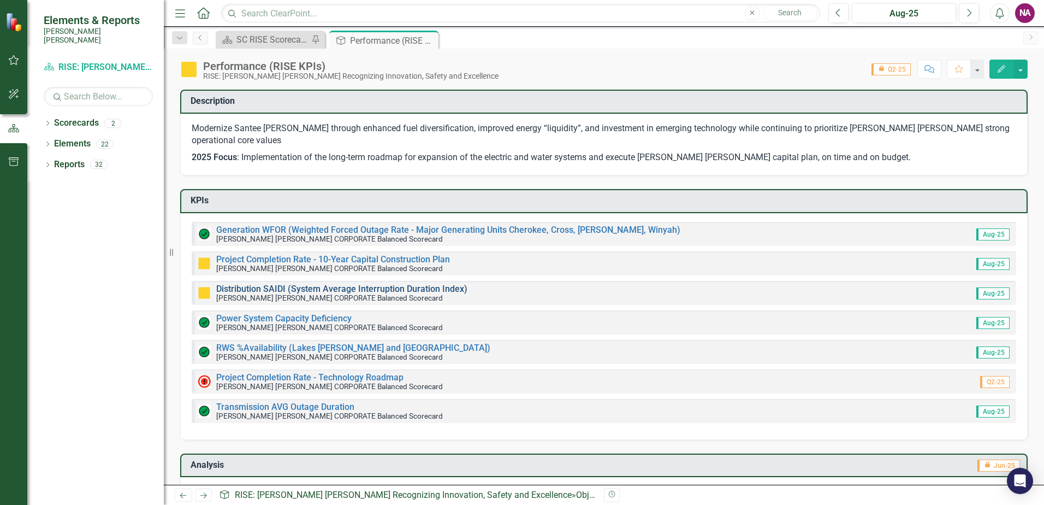
click at [288, 283] on link "Distribution SAIDI (System Average Interruption Duration Index)" at bounding box center [341, 288] width 251 height 10
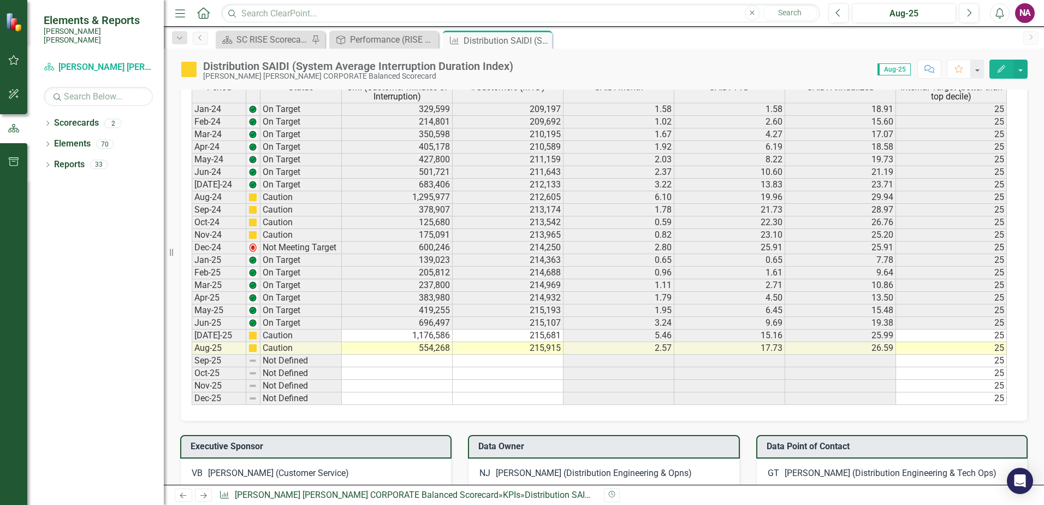
scroll to position [710, 0]
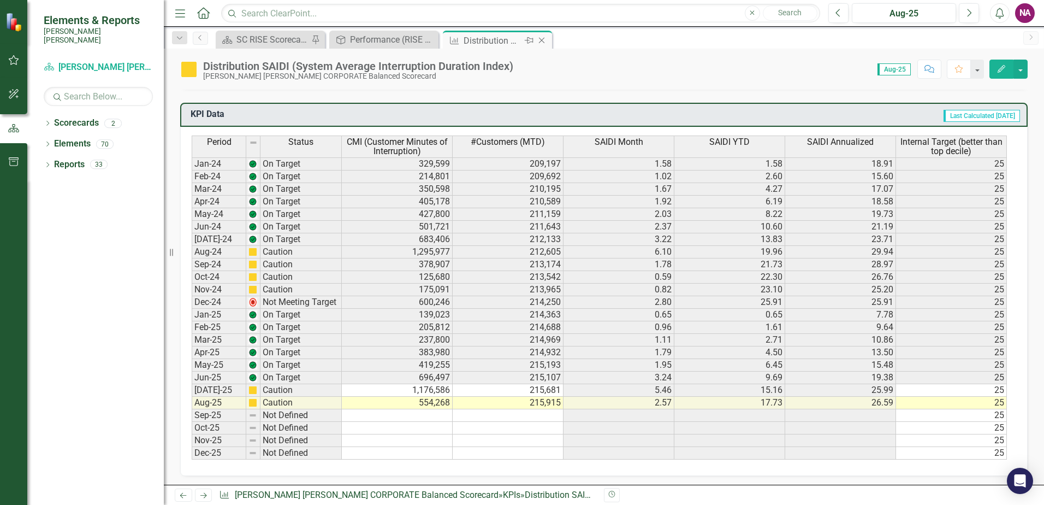
click at [544, 42] on icon at bounding box center [542, 41] width 6 height 6
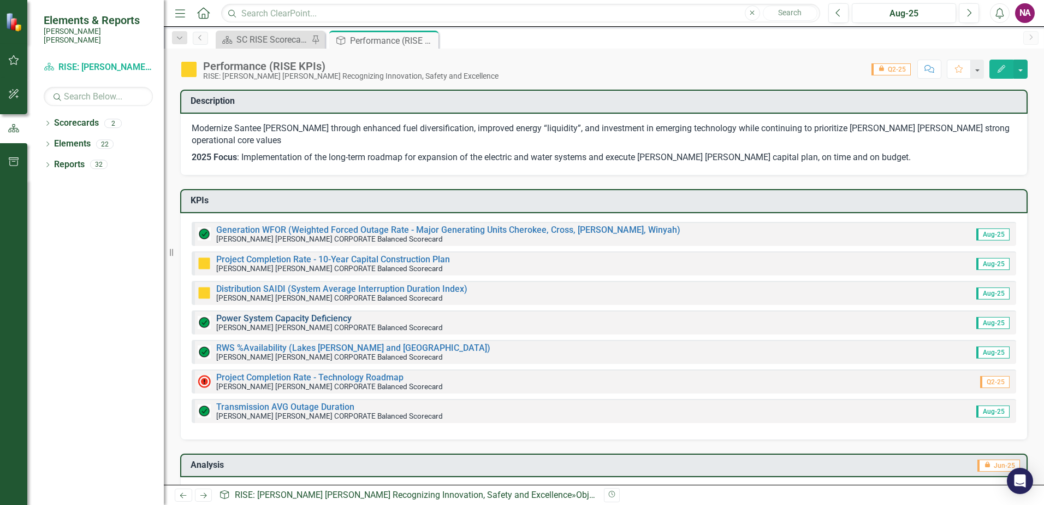
click at [311, 313] on link "Power System Capacity Deficiency" at bounding box center [283, 318] width 135 height 10
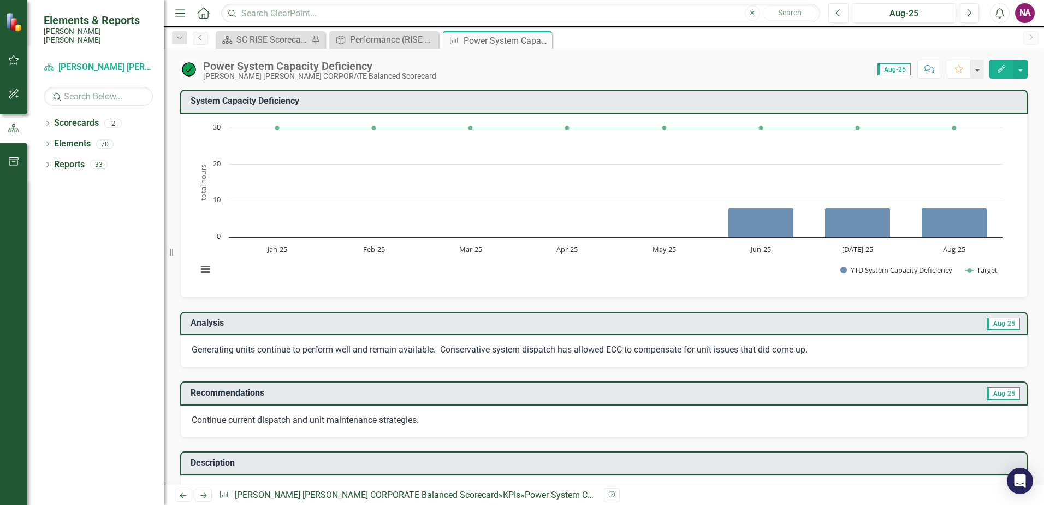
click at [0, 0] on icon "Close" at bounding box center [0, 0] width 0 height 0
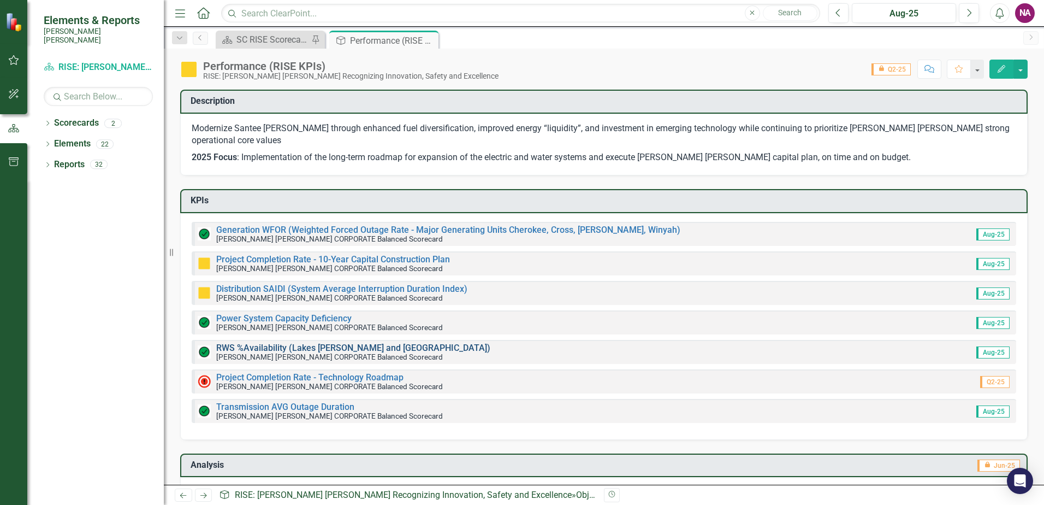
click at [298, 342] on link "RWS %Availability (Lakes [PERSON_NAME] and [GEOGRAPHIC_DATA])" at bounding box center [353, 347] width 274 height 10
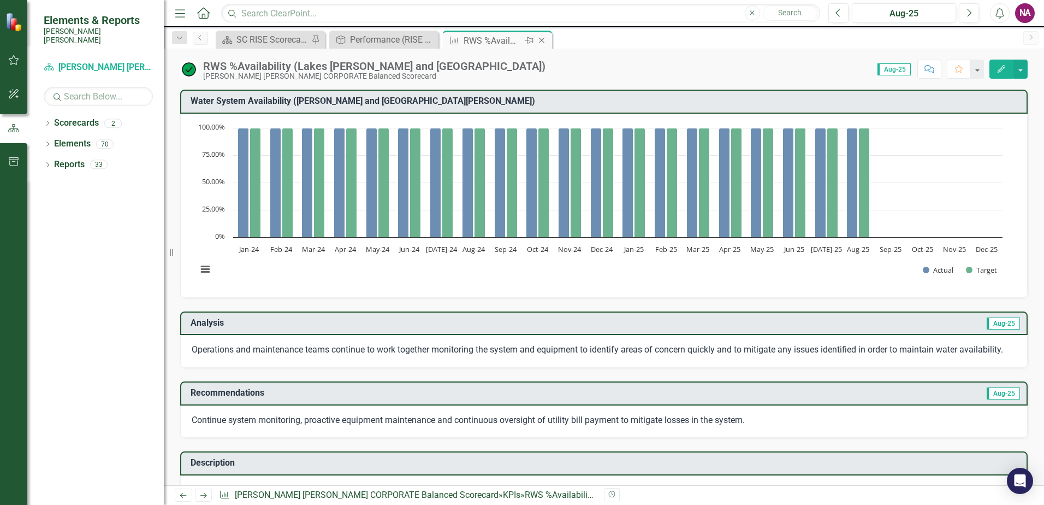
click at [542, 41] on icon at bounding box center [542, 41] width 6 height 6
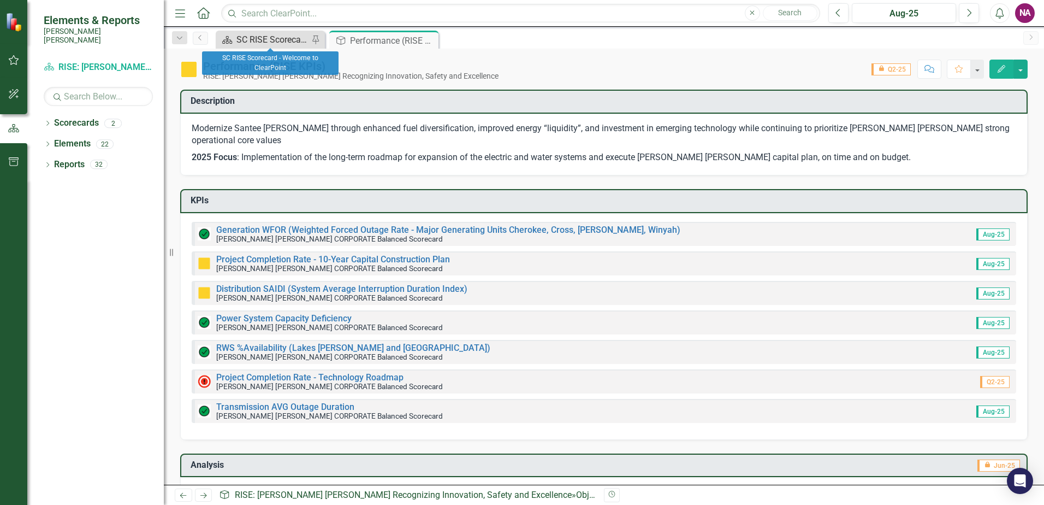
click at [275, 43] on div "SC RISE Scorecard - Welcome to ClearPoint" at bounding box center [273, 40] width 72 height 14
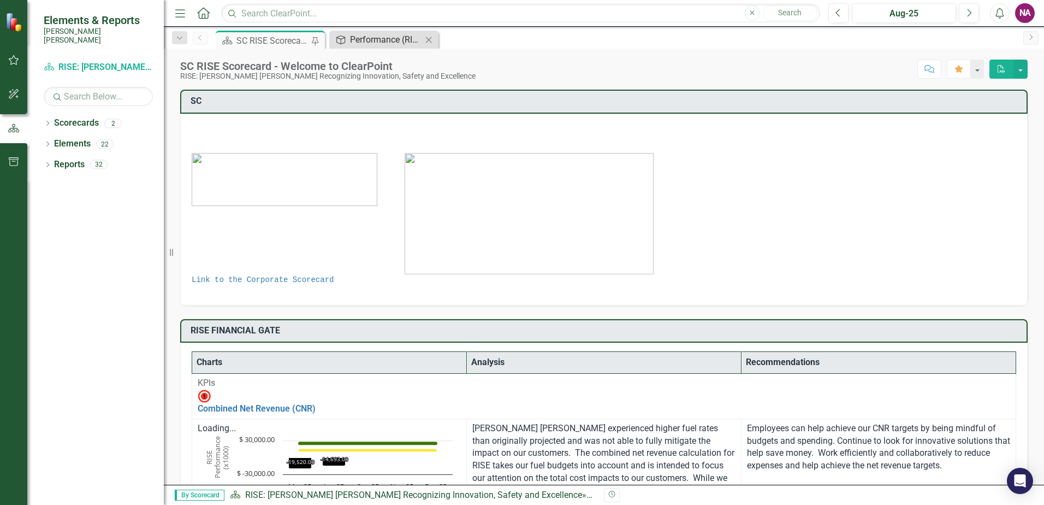
click at [373, 43] on div "Performance (RISE KPIs)" at bounding box center [386, 40] width 72 height 14
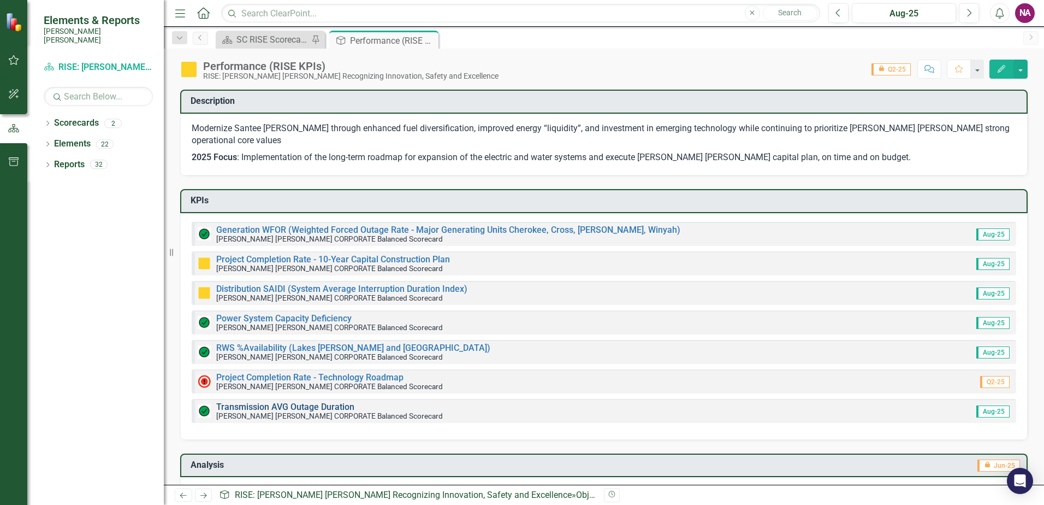
click at [347, 401] on link "Transmission AVG Outage Duration" at bounding box center [285, 406] width 138 height 10
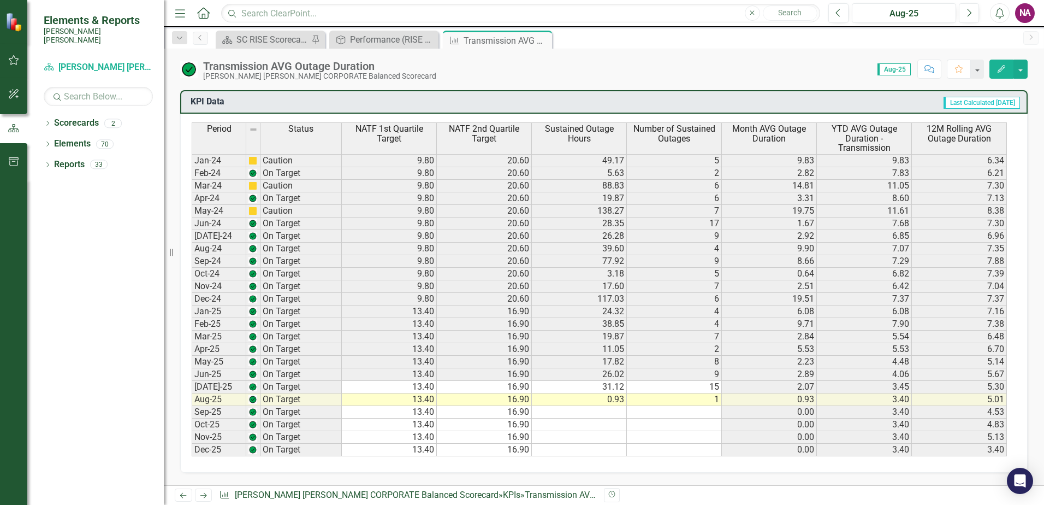
scroll to position [655, 0]
